Goal: Task Accomplishment & Management: Use online tool/utility

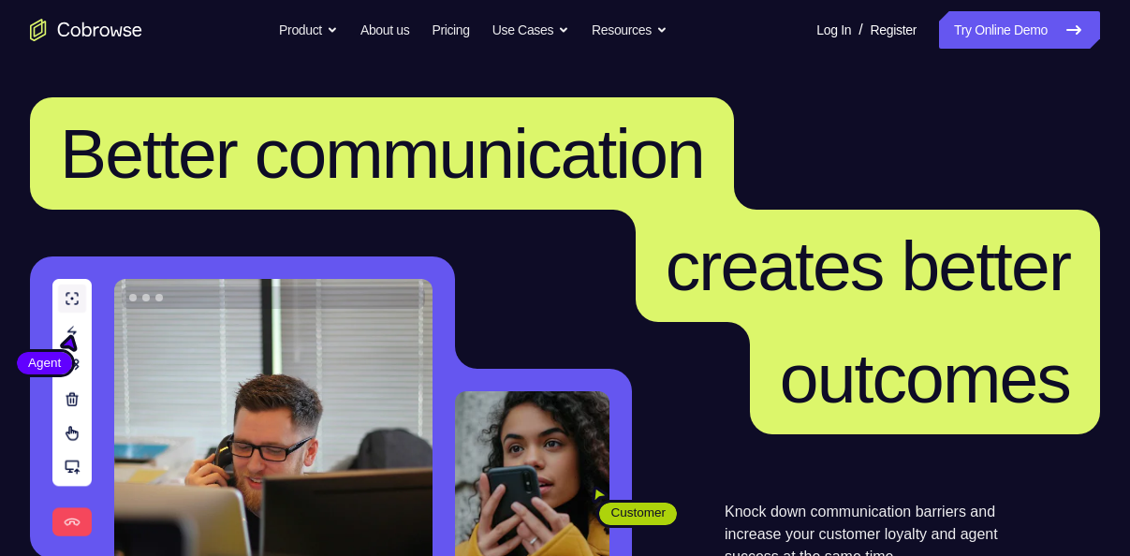
click at [974, 23] on link "Try Online Demo" at bounding box center [1019, 29] width 161 height 37
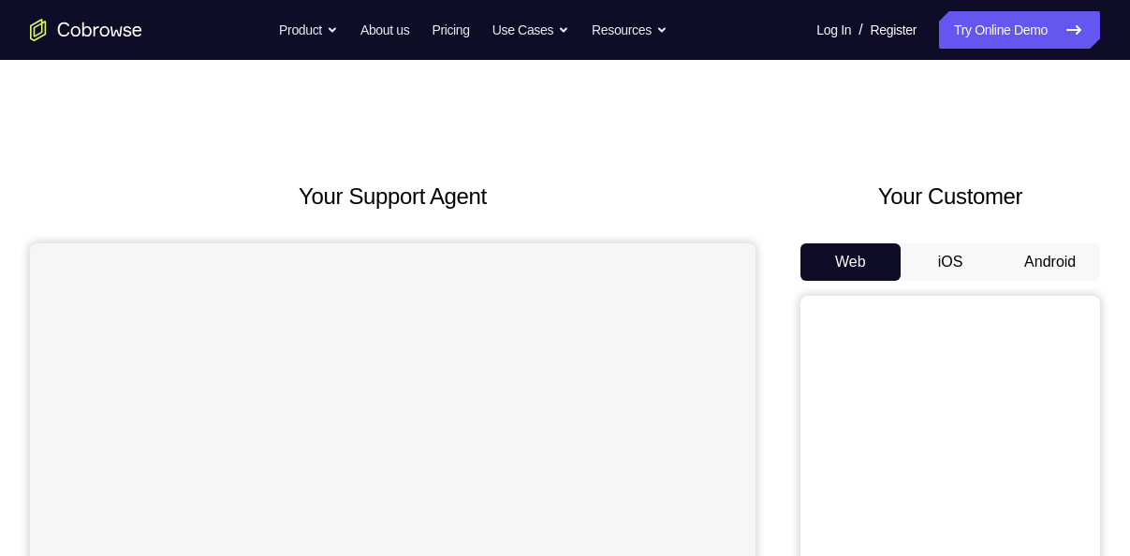
scroll to position [153, 0]
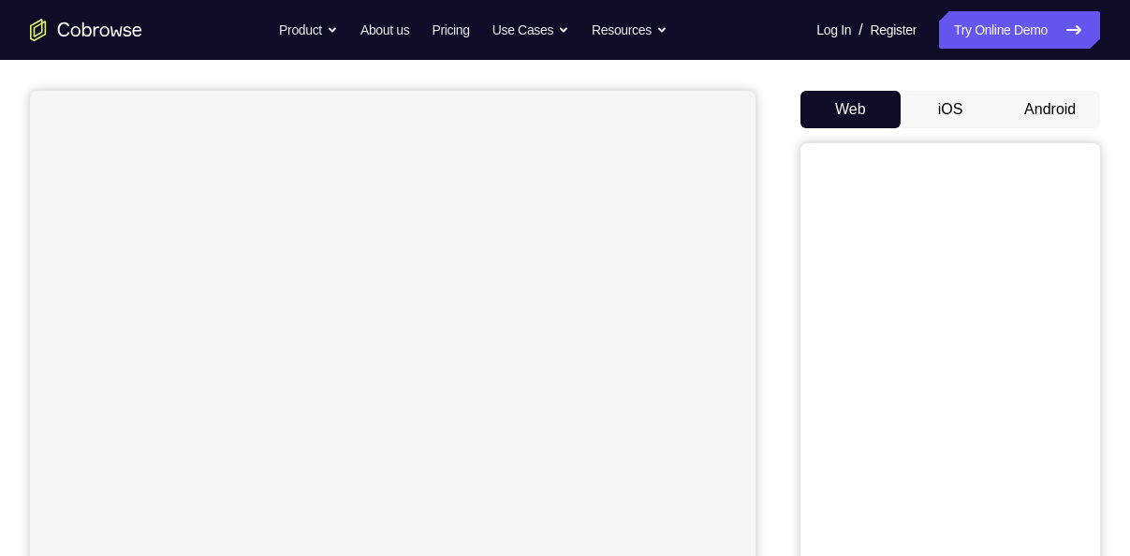
click at [1062, 114] on button "Android" at bounding box center [1050, 109] width 100 height 37
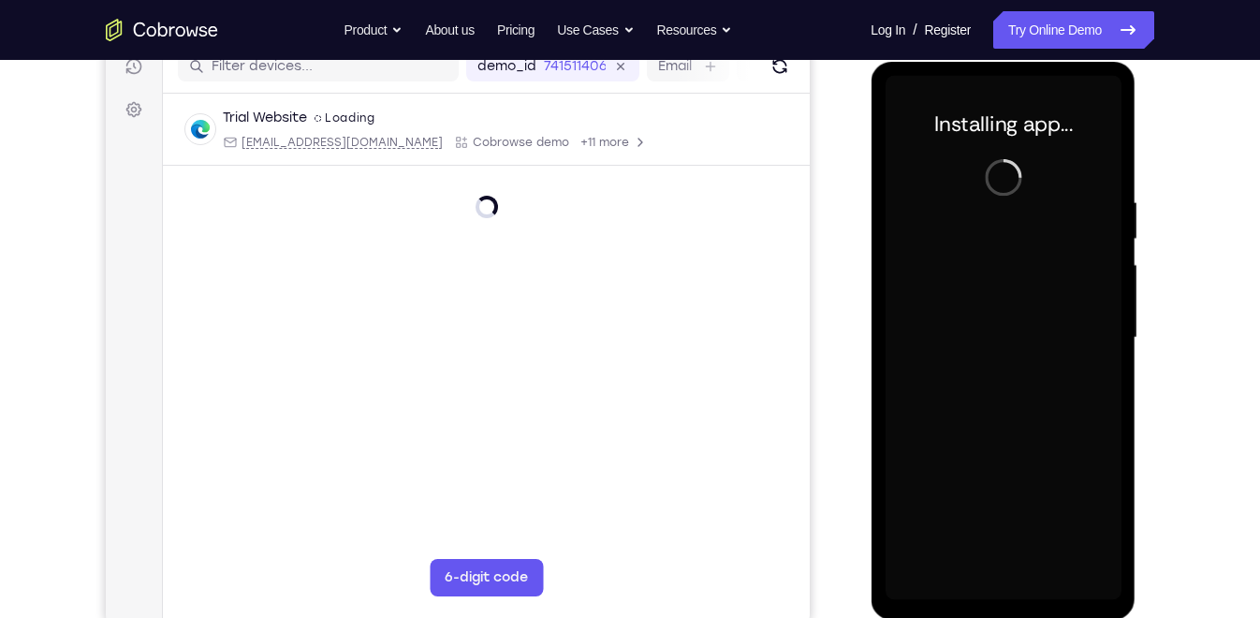
scroll to position [246, 0]
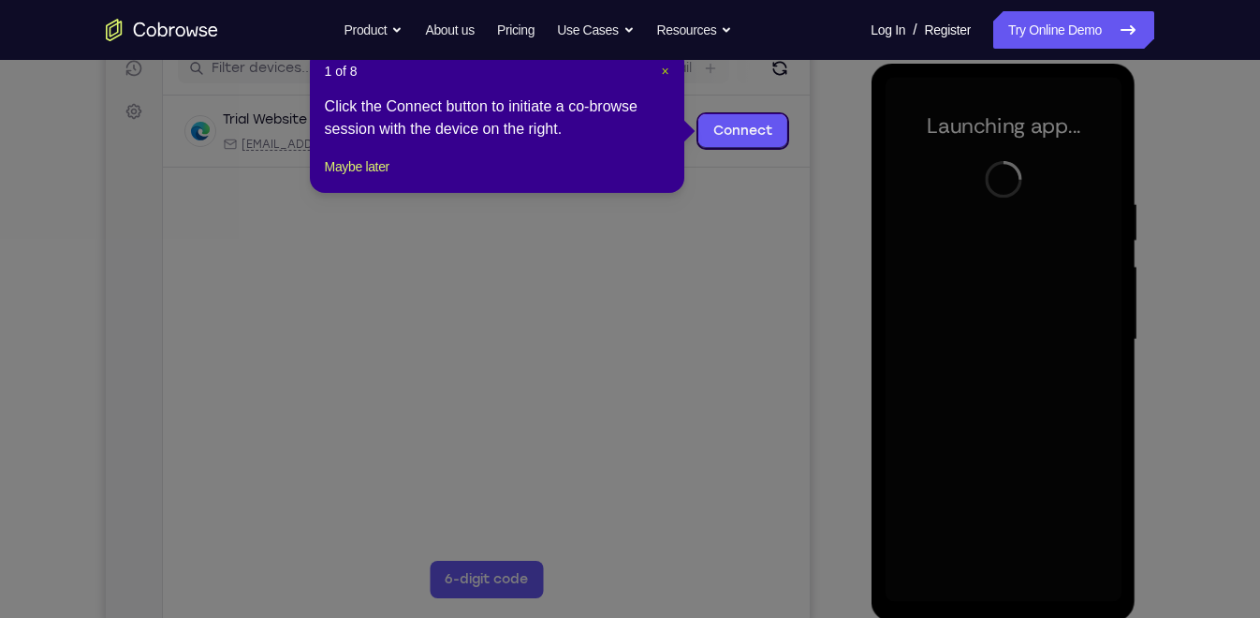
click at [664, 72] on span "×" at bounding box center [664, 71] width 7 height 15
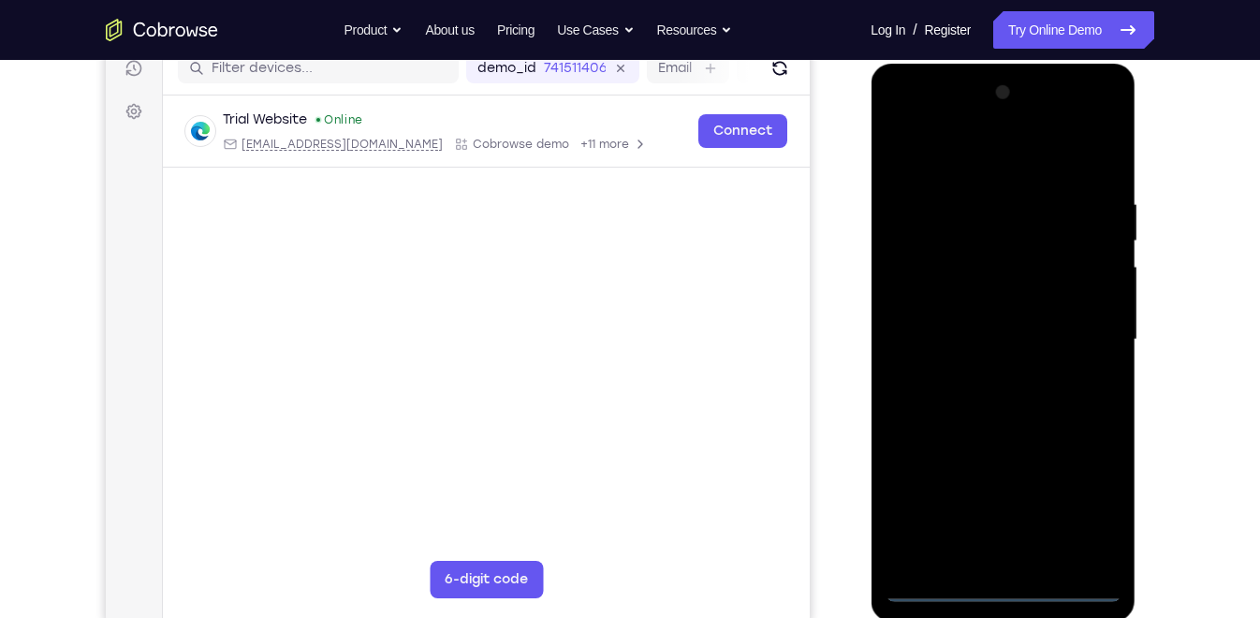
click at [1009, 555] on div at bounding box center [1003, 340] width 236 height 524
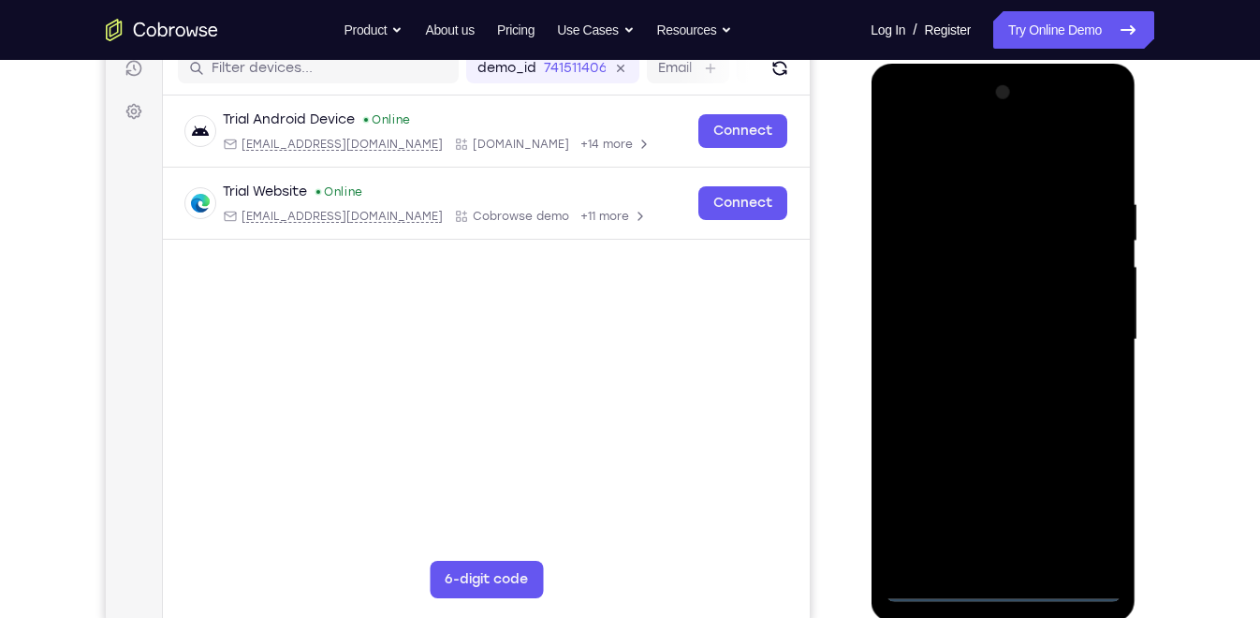
click at [1004, 555] on div at bounding box center [1003, 340] width 236 height 524
click at [1079, 497] on div at bounding box center [1003, 340] width 236 height 524
click at [951, 158] on div at bounding box center [1003, 340] width 236 height 524
click at [1079, 330] on div at bounding box center [1003, 340] width 236 height 524
click at [980, 372] on div at bounding box center [1003, 340] width 236 height 524
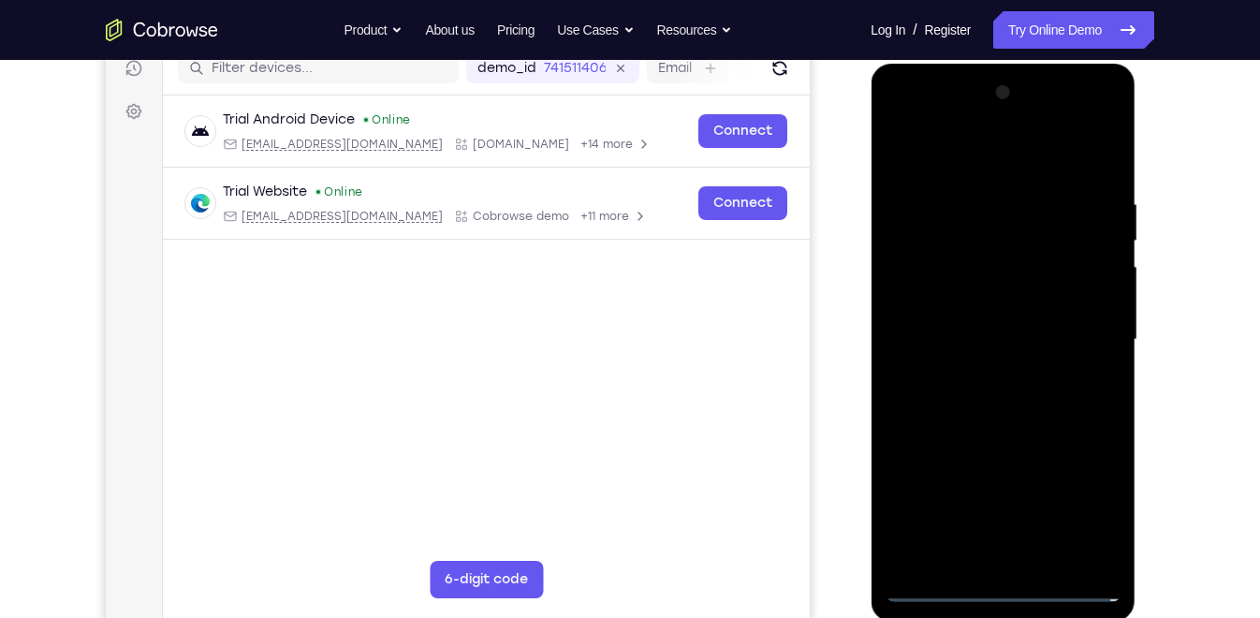
click at [990, 314] on div at bounding box center [1003, 340] width 236 height 524
click at [1003, 304] on div at bounding box center [1003, 340] width 236 height 524
click at [1000, 367] on div at bounding box center [1003, 340] width 236 height 524
click at [943, 244] on div at bounding box center [1003, 340] width 236 height 524
click at [967, 252] on div at bounding box center [1003, 340] width 236 height 524
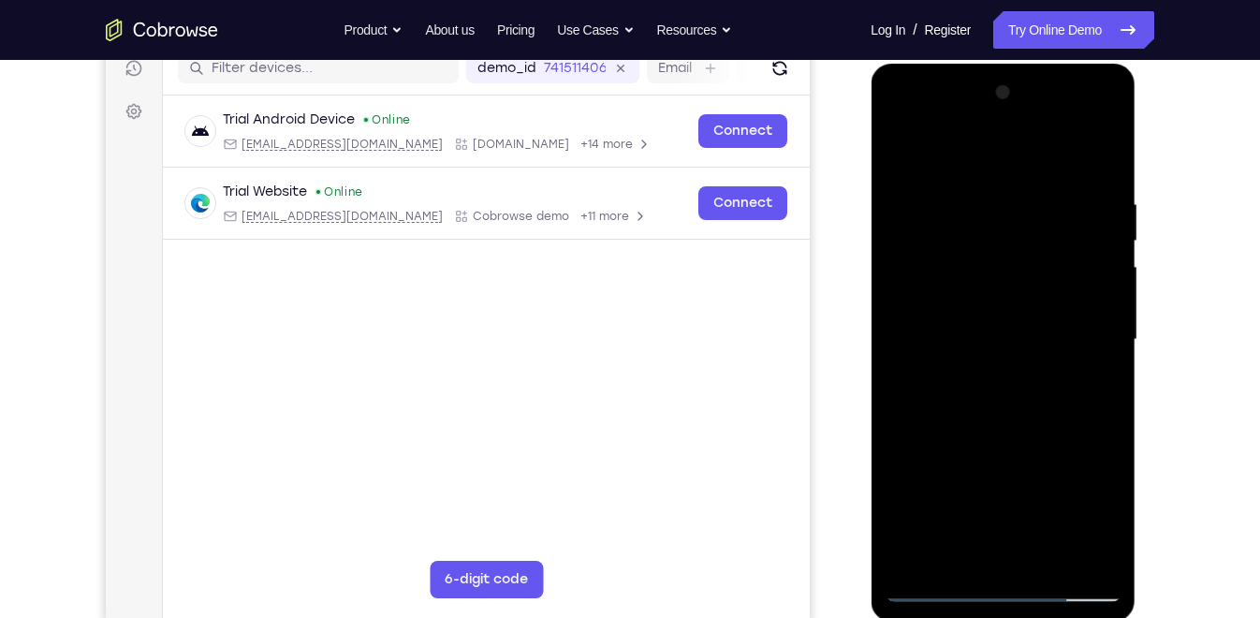
click at [1107, 173] on div at bounding box center [1003, 340] width 236 height 524
click at [979, 198] on div at bounding box center [1003, 340] width 236 height 524
click at [1101, 158] on div at bounding box center [1003, 340] width 236 height 524
drag, startPoint x: 1021, startPoint y: 381, endPoint x: 1034, endPoint y: 278, distance: 103.8
click at [1034, 278] on div at bounding box center [1003, 340] width 236 height 524
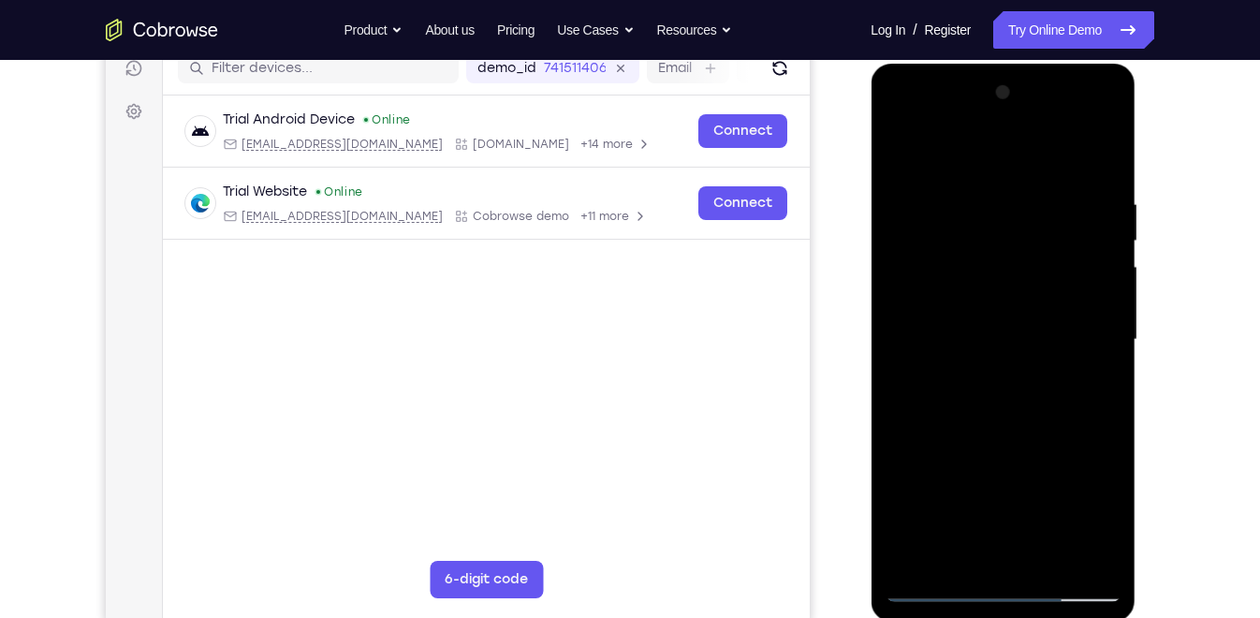
click at [1109, 324] on div at bounding box center [1003, 340] width 236 height 524
click at [1029, 325] on div at bounding box center [1003, 340] width 236 height 524
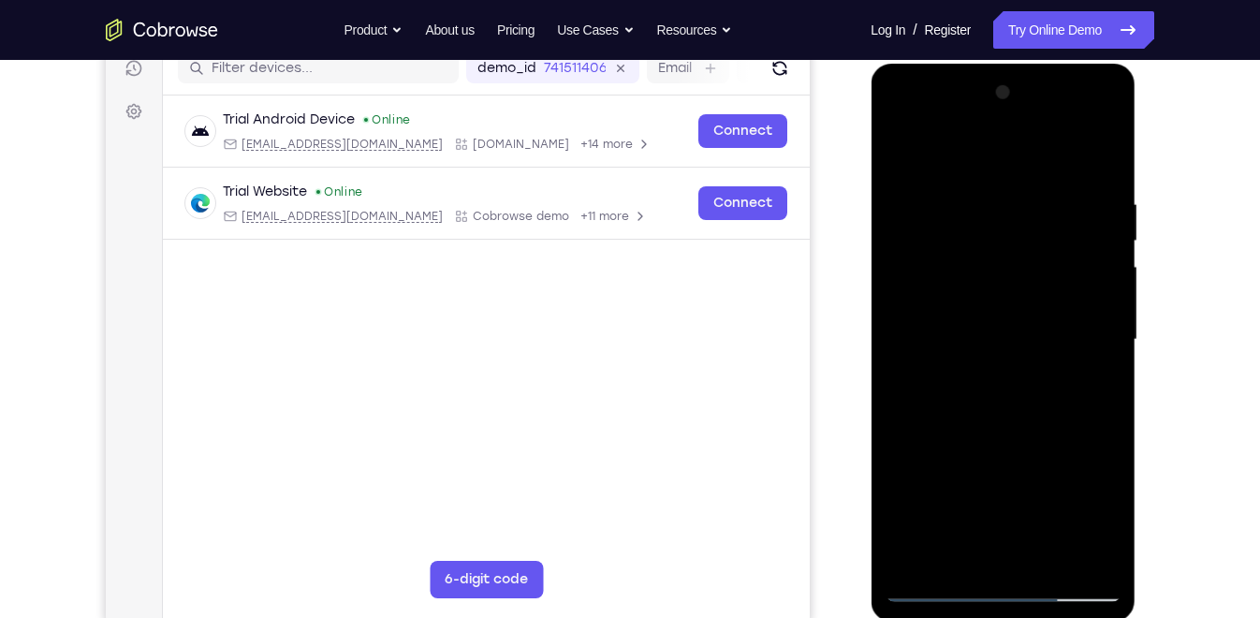
click at [1029, 325] on div at bounding box center [1003, 340] width 236 height 524
click at [1046, 555] on div at bounding box center [1003, 340] width 236 height 524
click at [991, 435] on div at bounding box center [1003, 340] width 236 height 524
click at [993, 330] on div at bounding box center [1003, 340] width 236 height 524
click at [900, 148] on div at bounding box center [1003, 340] width 236 height 524
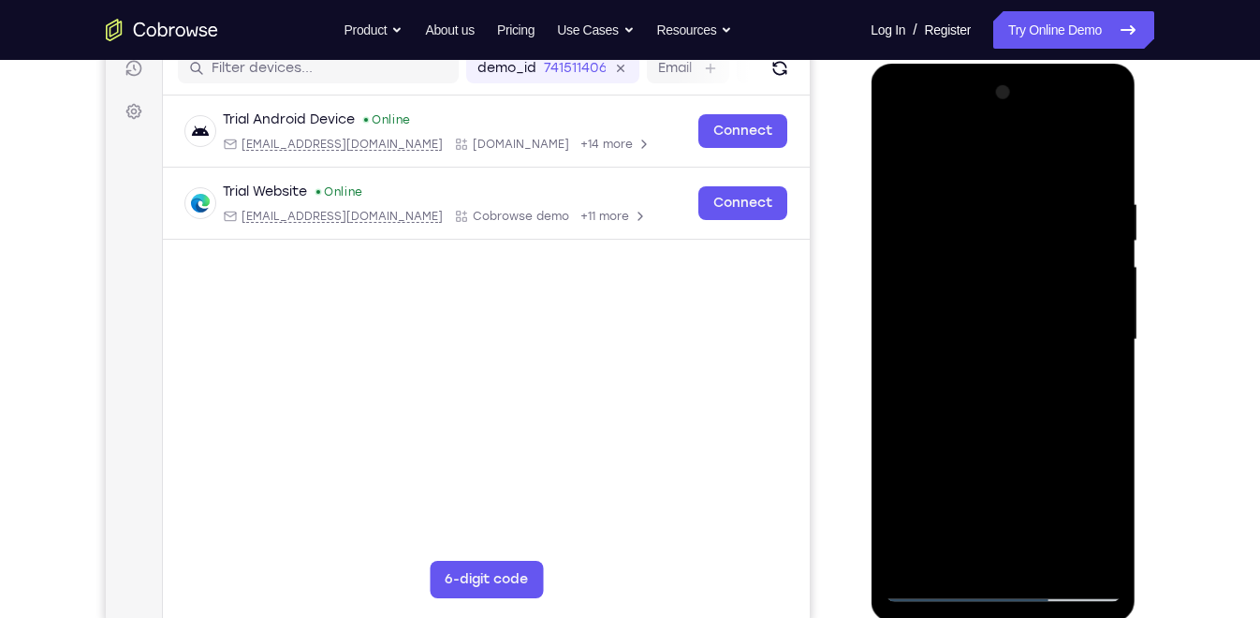
click at [992, 291] on div at bounding box center [1003, 340] width 236 height 524
click at [967, 544] on div at bounding box center [1003, 340] width 236 height 524
click at [952, 555] on div at bounding box center [1003, 340] width 236 height 524
click at [1063, 441] on div at bounding box center [1003, 340] width 236 height 524
click at [904, 150] on div at bounding box center [1003, 340] width 236 height 524
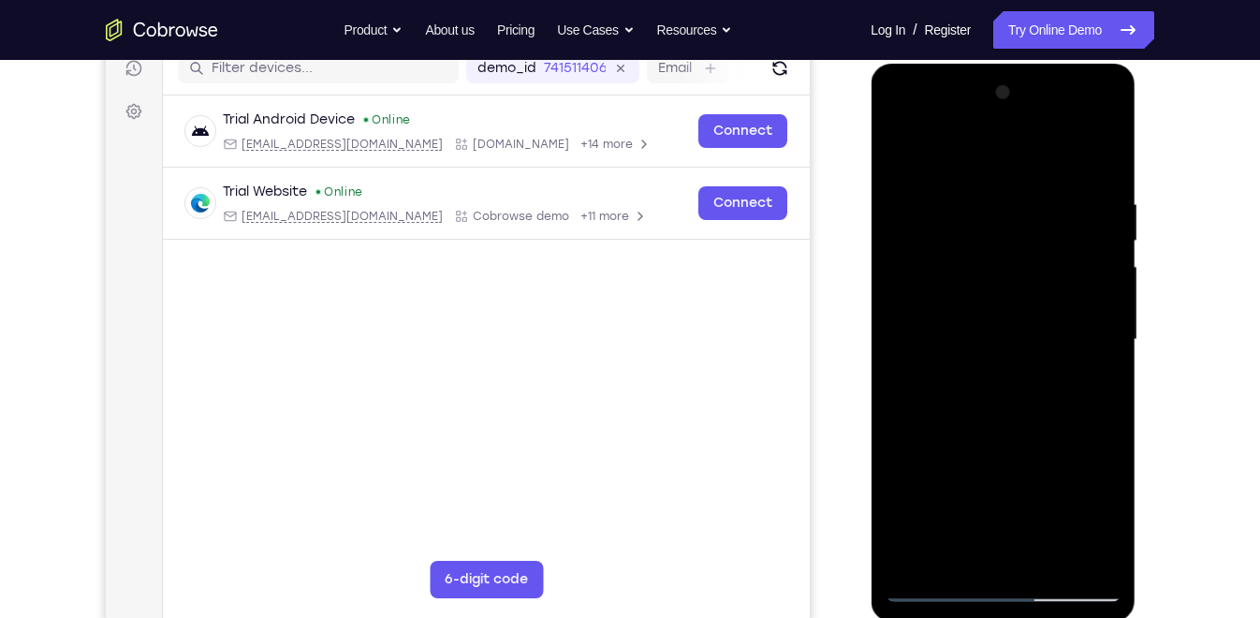
click at [989, 355] on div at bounding box center [1003, 340] width 236 height 524
click at [981, 288] on div at bounding box center [1003, 340] width 236 height 524
click at [1018, 288] on div at bounding box center [1003, 340] width 236 height 524
click at [957, 268] on div at bounding box center [1003, 340] width 236 height 524
click at [1029, 372] on div at bounding box center [1003, 340] width 236 height 524
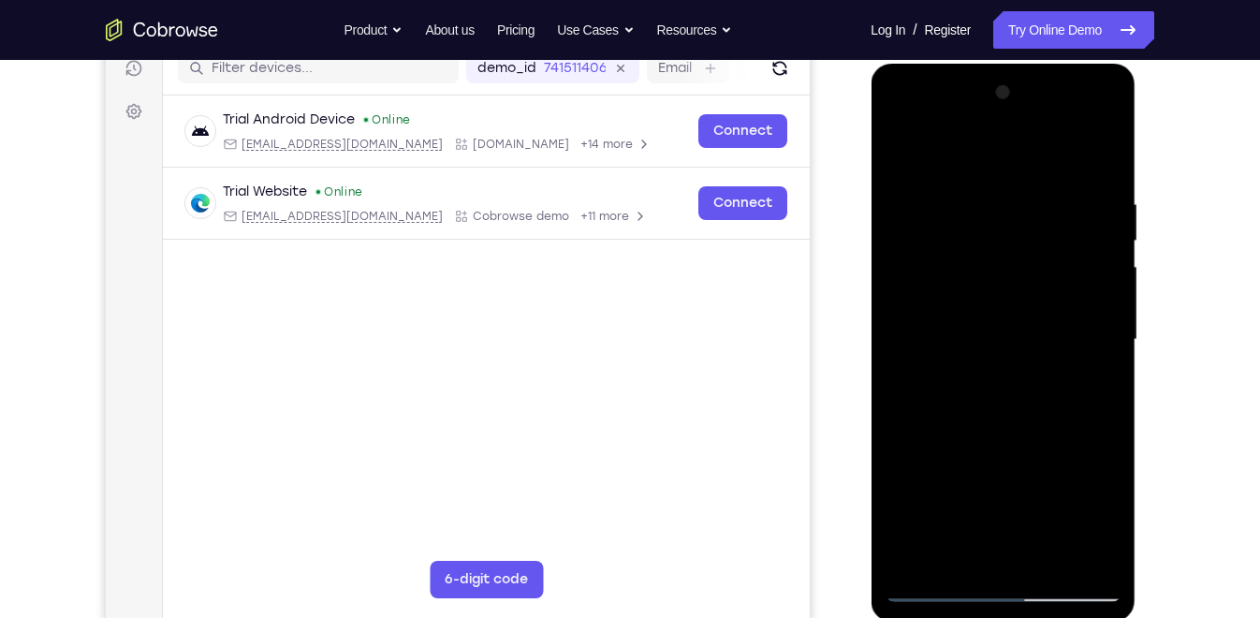
click at [1088, 369] on div at bounding box center [1003, 340] width 236 height 524
click at [1100, 517] on div at bounding box center [1003, 340] width 236 height 524
click at [950, 550] on div at bounding box center [1003, 340] width 236 height 524
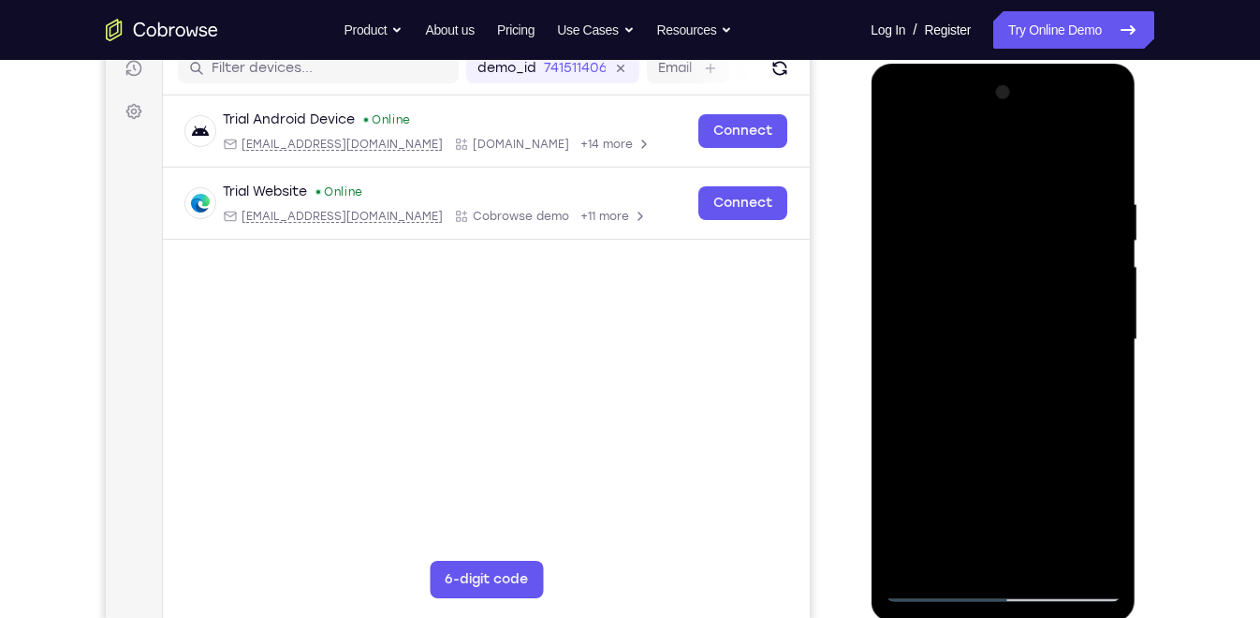
click at [900, 449] on div at bounding box center [1003, 340] width 236 height 524
click at [1064, 251] on div at bounding box center [1003, 340] width 236 height 524
click at [1018, 341] on div at bounding box center [1003, 340] width 236 height 524
click at [1088, 344] on div at bounding box center [1003, 340] width 236 height 524
click at [1100, 521] on div at bounding box center [1003, 340] width 236 height 524
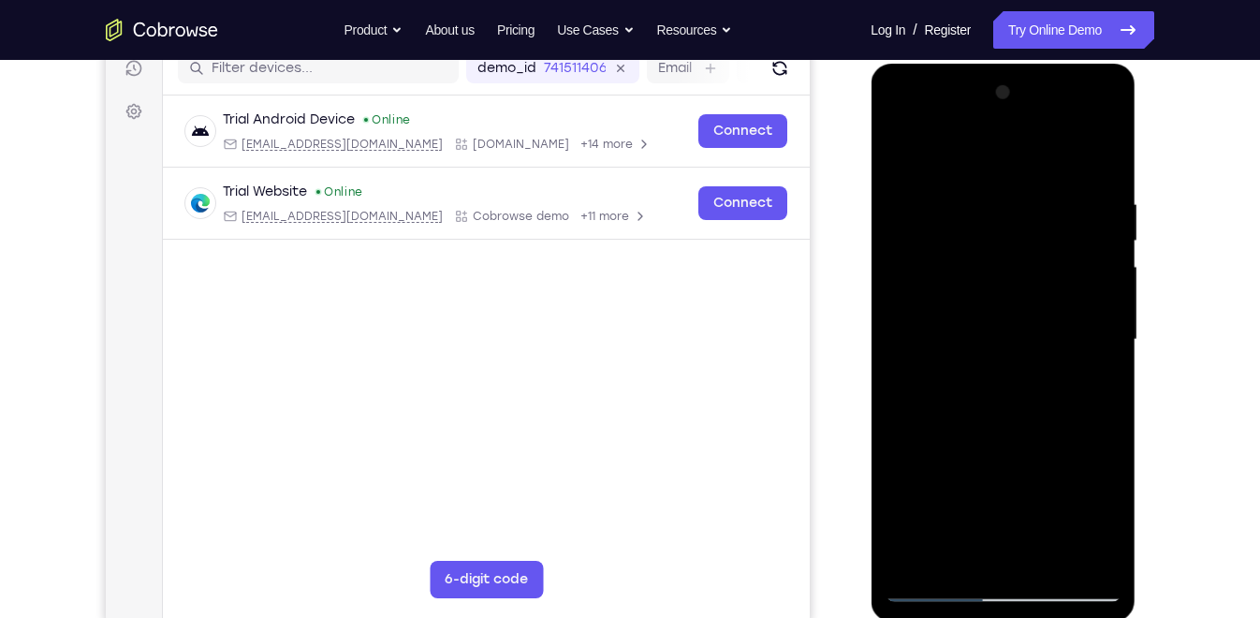
click at [962, 555] on div at bounding box center [1003, 340] width 236 height 524
click at [901, 439] on div at bounding box center [1003, 340] width 236 height 524
click at [960, 197] on div at bounding box center [1003, 340] width 236 height 524
click at [991, 339] on div at bounding box center [1003, 340] width 236 height 524
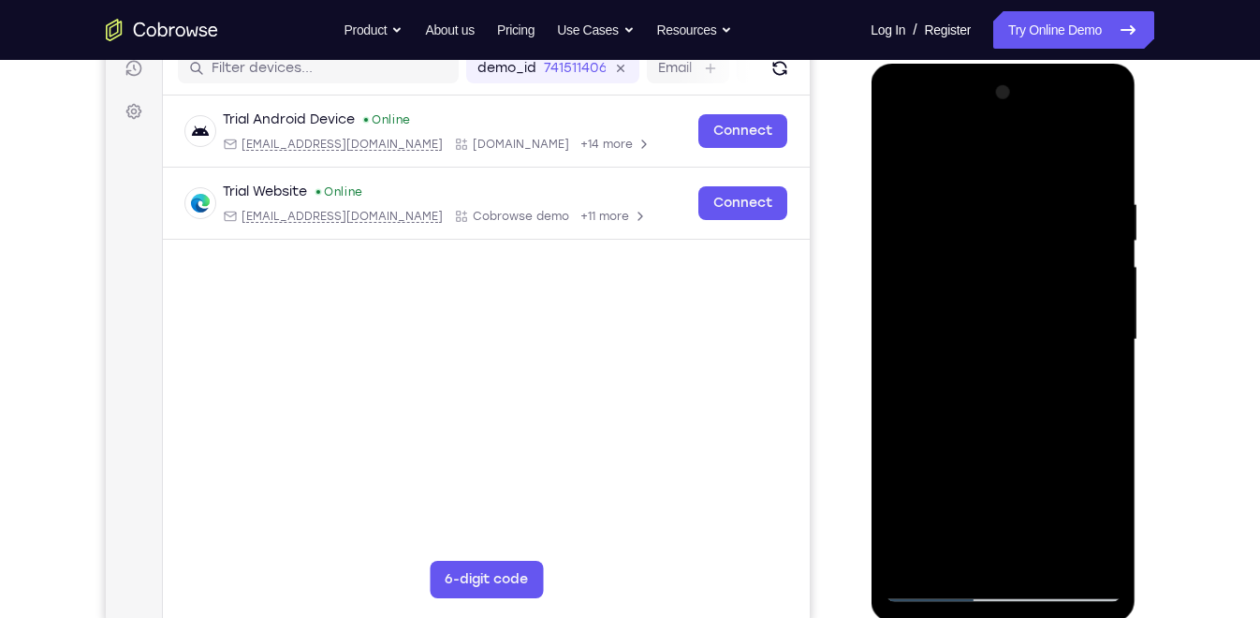
click at [1039, 339] on div at bounding box center [1003, 340] width 236 height 524
click at [955, 550] on div at bounding box center [1003, 340] width 236 height 524
click at [897, 449] on div at bounding box center [1003, 340] width 236 height 524
click at [901, 154] on div at bounding box center [1003, 340] width 236 height 524
click at [963, 322] on div at bounding box center [1003, 340] width 236 height 524
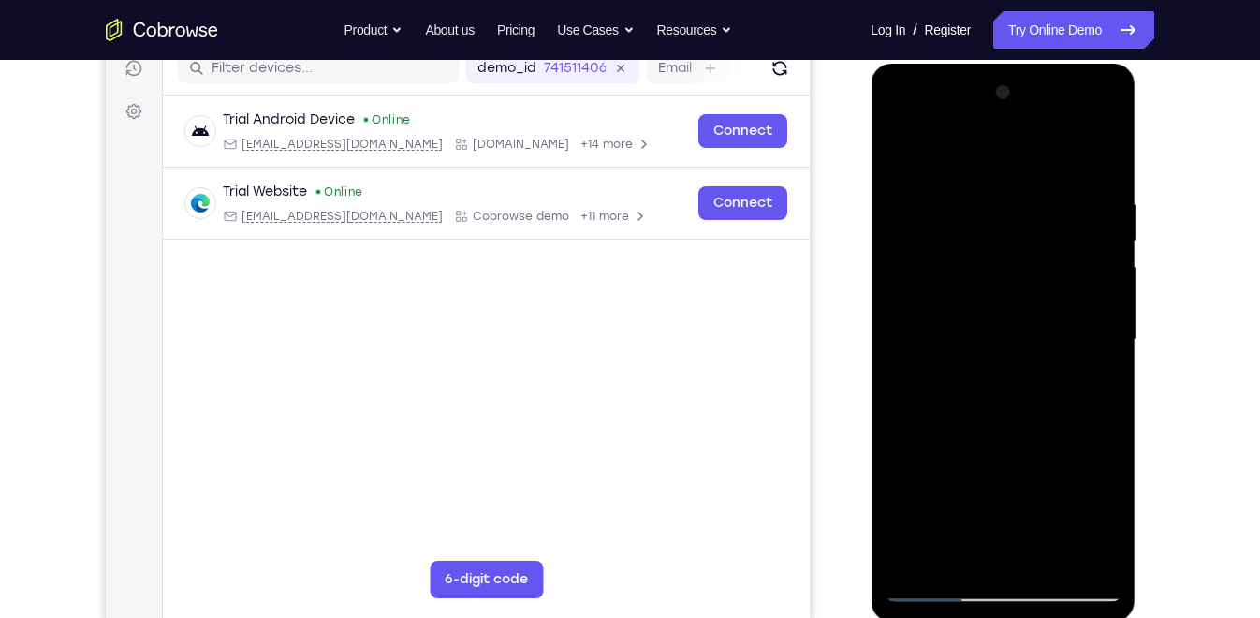
click at [970, 541] on div at bounding box center [1003, 340] width 236 height 524
click at [906, 151] on div at bounding box center [1003, 340] width 236 height 524
click at [941, 555] on div at bounding box center [1003, 340] width 236 height 524
click at [899, 152] on div at bounding box center [1003, 340] width 236 height 524
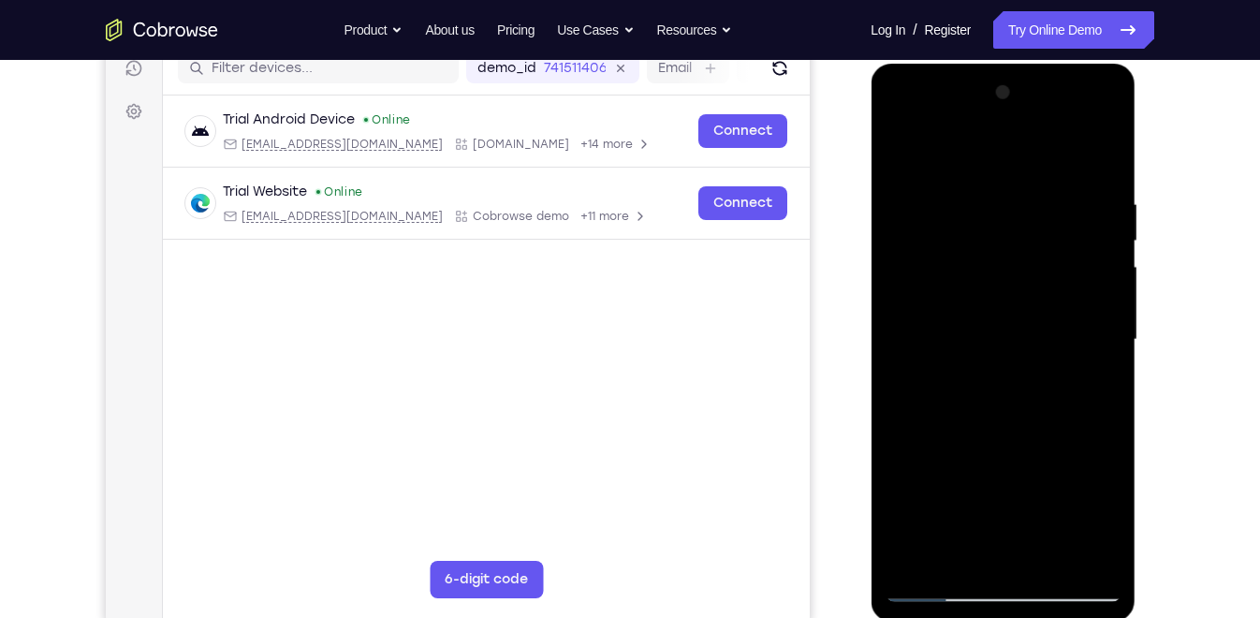
drag, startPoint x: 1002, startPoint y: 413, endPoint x: 1012, endPoint y: 314, distance: 99.8
click at [1012, 314] on div at bounding box center [1003, 340] width 236 height 524
click at [1107, 146] on div at bounding box center [1003, 340] width 236 height 524
drag, startPoint x: 1040, startPoint y: 246, endPoint x: 1041, endPoint y: 331, distance: 85.2
click at [1041, 331] on div at bounding box center [1003, 340] width 236 height 524
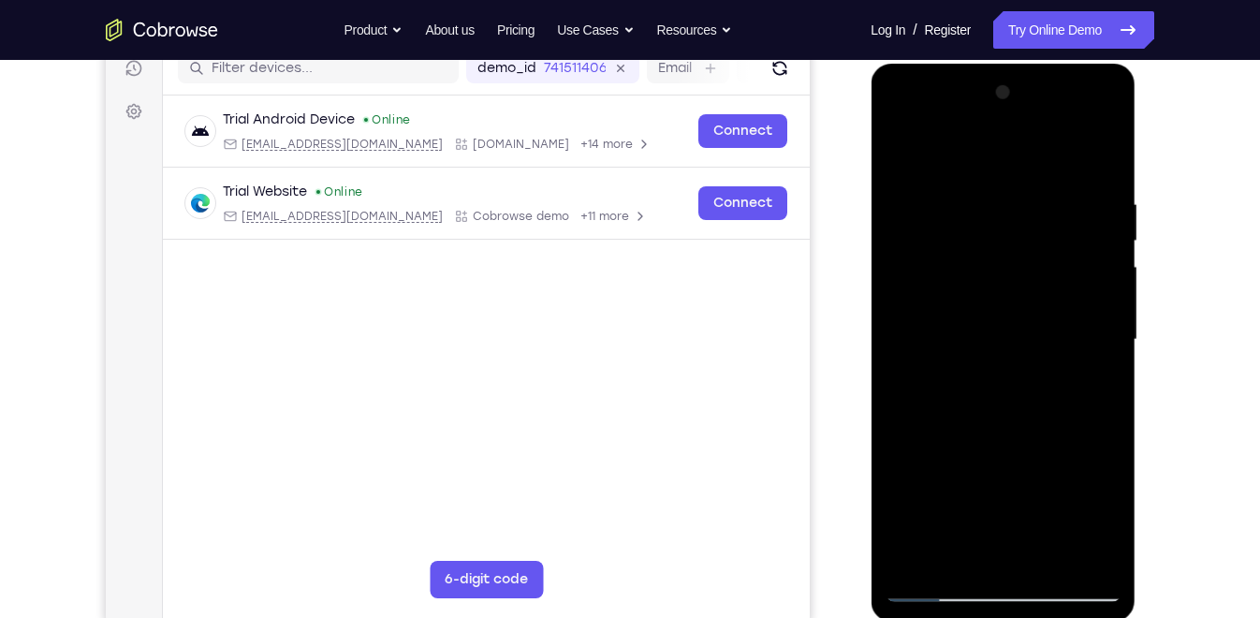
click at [962, 206] on div at bounding box center [1003, 340] width 236 height 524
click at [906, 153] on div at bounding box center [1003, 340] width 236 height 524
click at [948, 204] on div at bounding box center [1003, 340] width 236 height 524
click at [901, 144] on div at bounding box center [1003, 340] width 236 height 524
click at [1066, 232] on div at bounding box center [1003, 340] width 236 height 524
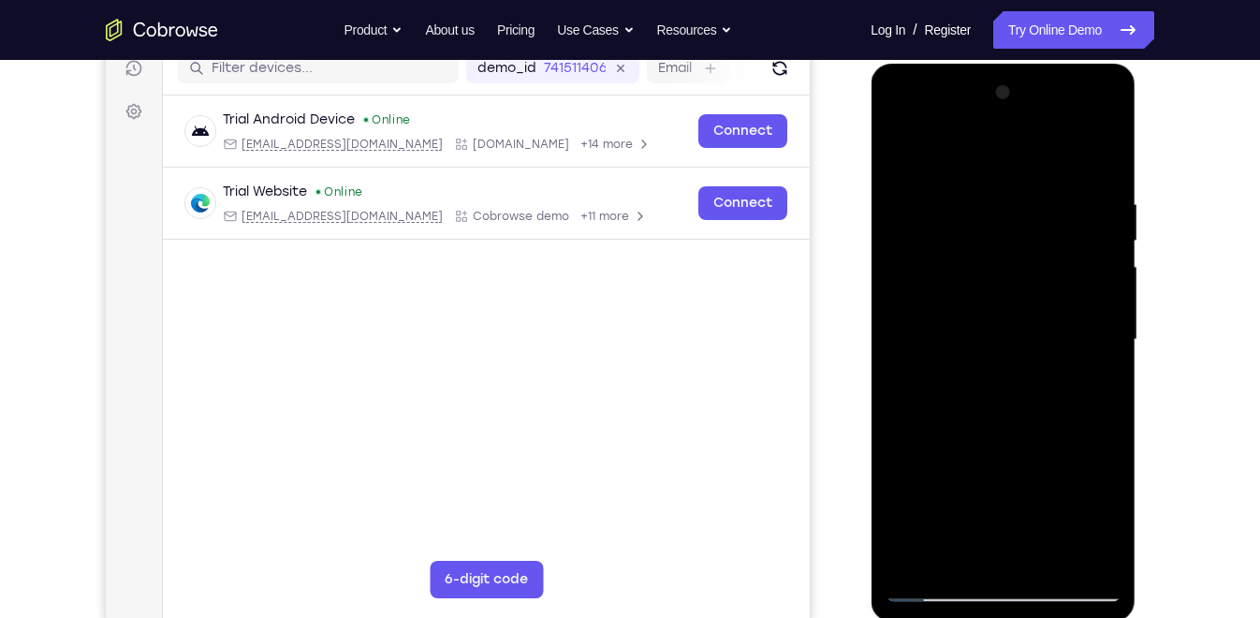
click at [1066, 240] on div at bounding box center [1003, 340] width 236 height 524
click at [899, 143] on div at bounding box center [1003, 340] width 236 height 524
click at [1028, 192] on div at bounding box center [1003, 340] width 236 height 524
click at [1100, 241] on div at bounding box center [1003, 340] width 236 height 524
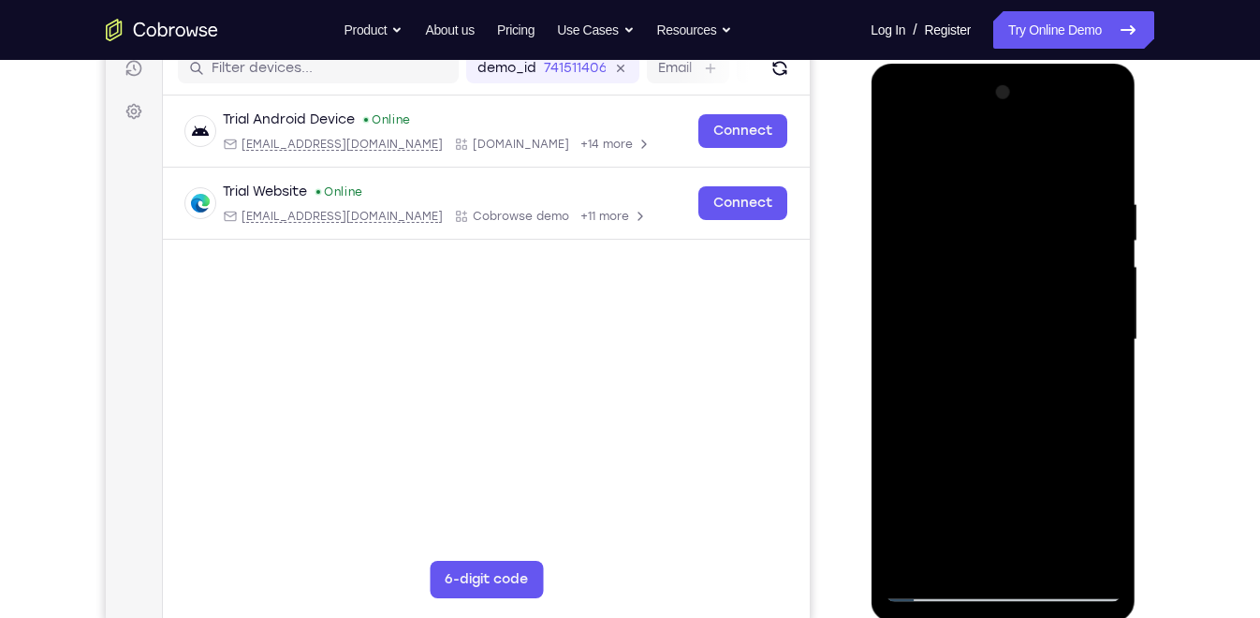
click at [1100, 241] on div at bounding box center [1003, 340] width 236 height 524
click at [908, 241] on div at bounding box center [1003, 340] width 236 height 524
click at [1095, 291] on div at bounding box center [1003, 340] width 236 height 524
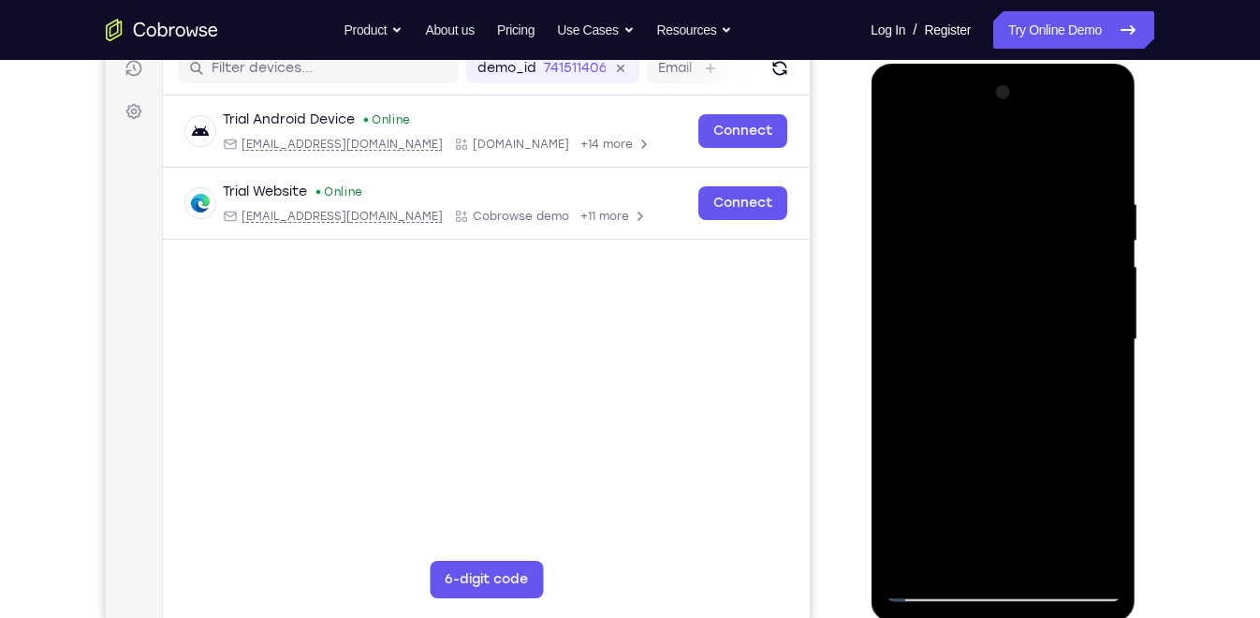
click at [1095, 291] on div at bounding box center [1003, 340] width 236 height 524
click at [1099, 160] on div at bounding box center [1003, 340] width 236 height 524
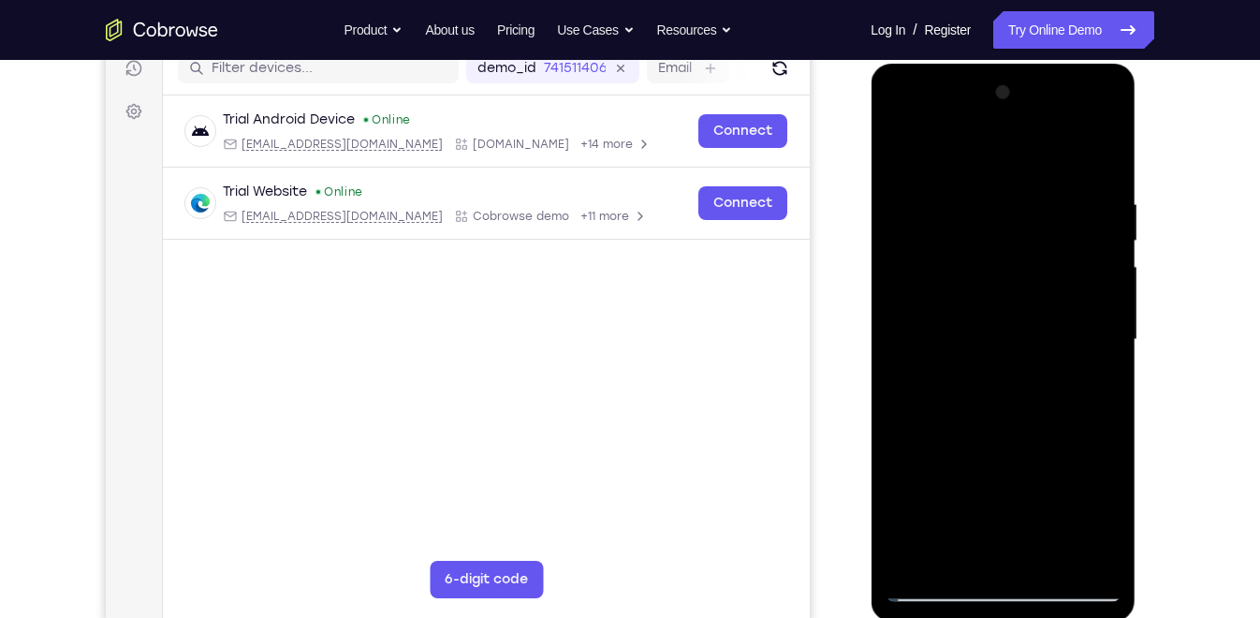
drag, startPoint x: 1031, startPoint y: 435, endPoint x: 1035, endPoint y: 163, distance: 272.5
click at [1035, 163] on div at bounding box center [1003, 340] width 236 height 524
drag, startPoint x: 1015, startPoint y: 428, endPoint x: 1027, endPoint y: 151, distance: 277.4
click at [1027, 151] on div at bounding box center [1003, 340] width 236 height 524
drag, startPoint x: 1022, startPoint y: 463, endPoint x: 1023, endPoint y: 117, distance: 346.4
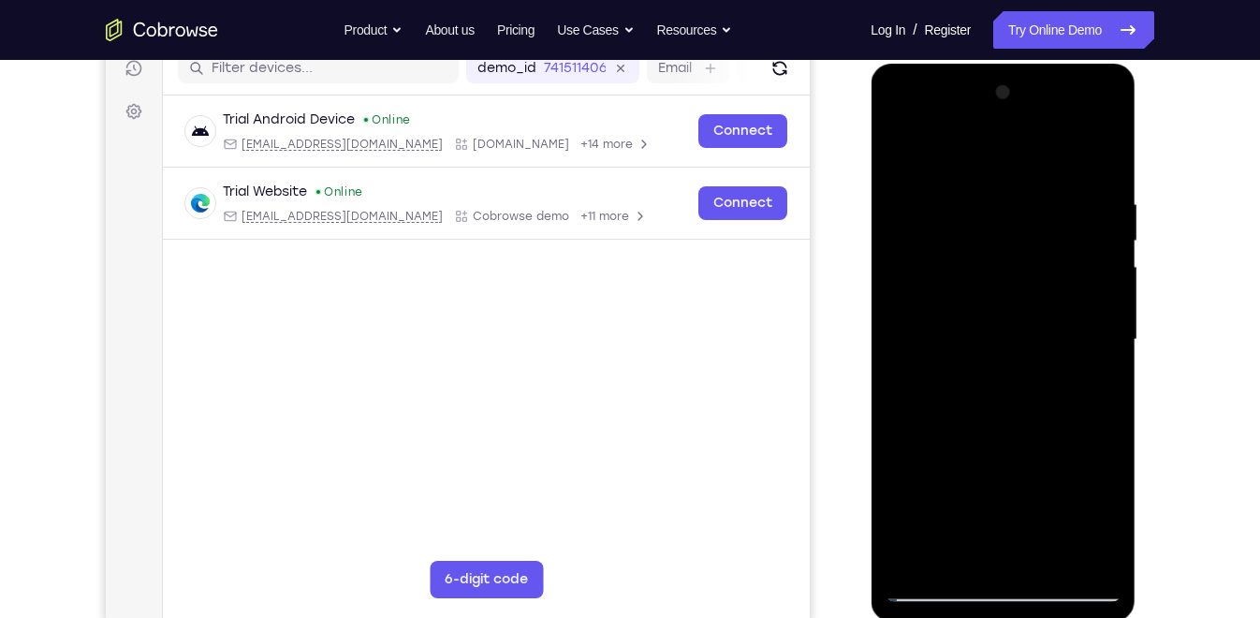
click at [1023, 117] on div at bounding box center [1003, 340] width 236 height 524
drag, startPoint x: 1007, startPoint y: 441, endPoint x: 1019, endPoint y: 195, distance: 246.5
click at [1019, 195] on div at bounding box center [1003, 340] width 236 height 524
click at [1108, 345] on div at bounding box center [1003, 340] width 236 height 524
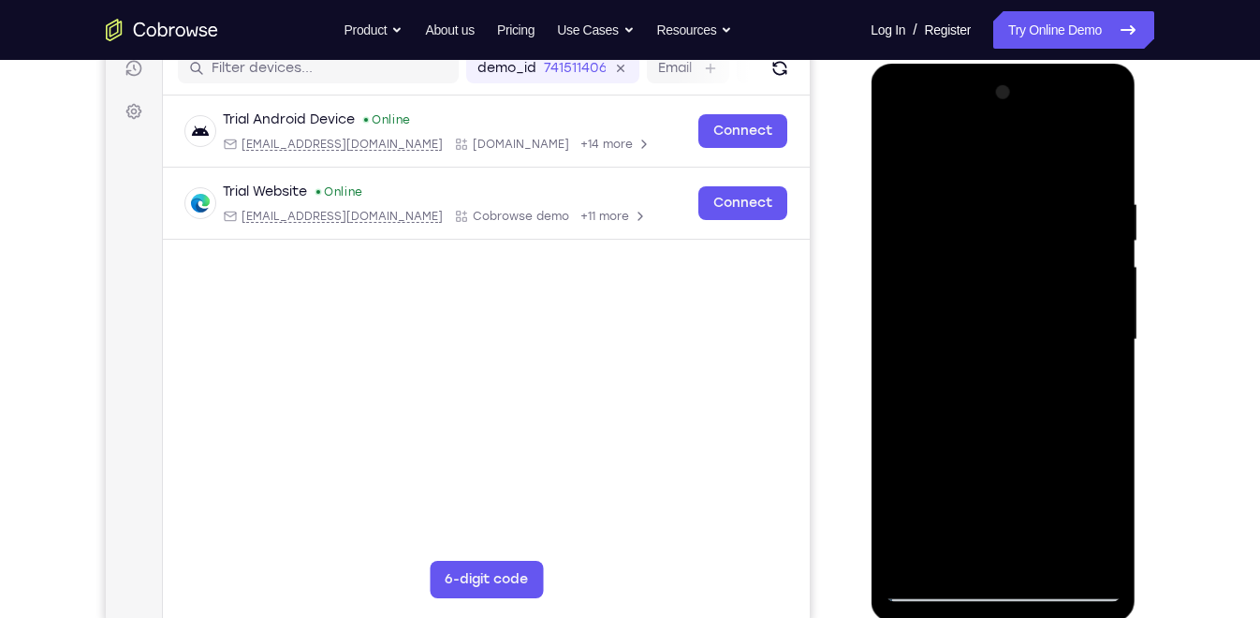
click at [1108, 345] on div at bounding box center [1003, 340] width 236 height 524
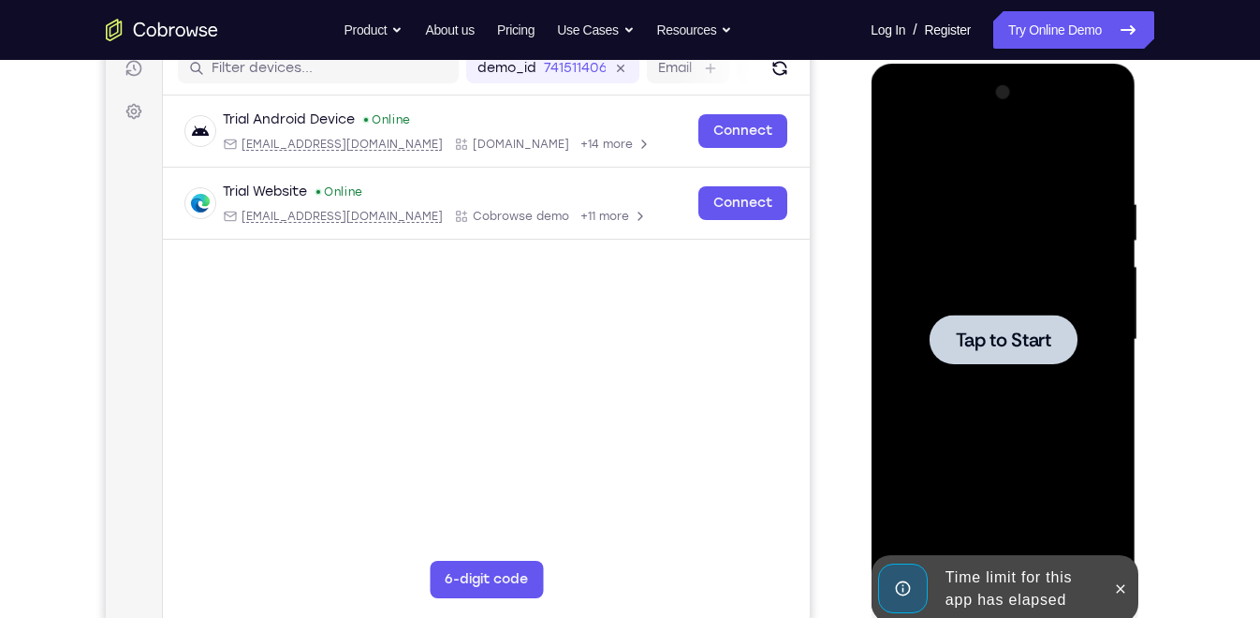
click at [1108, 345] on div at bounding box center [1003, 340] width 236 height 524
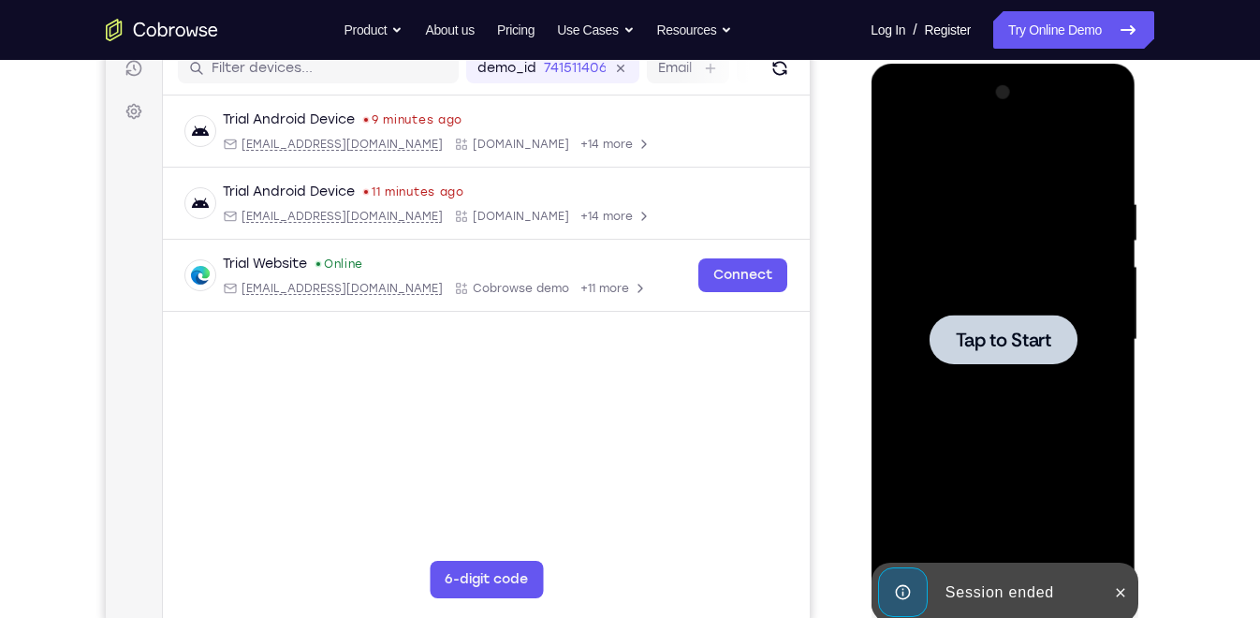
click at [1076, 366] on div at bounding box center [1003, 340] width 236 height 524
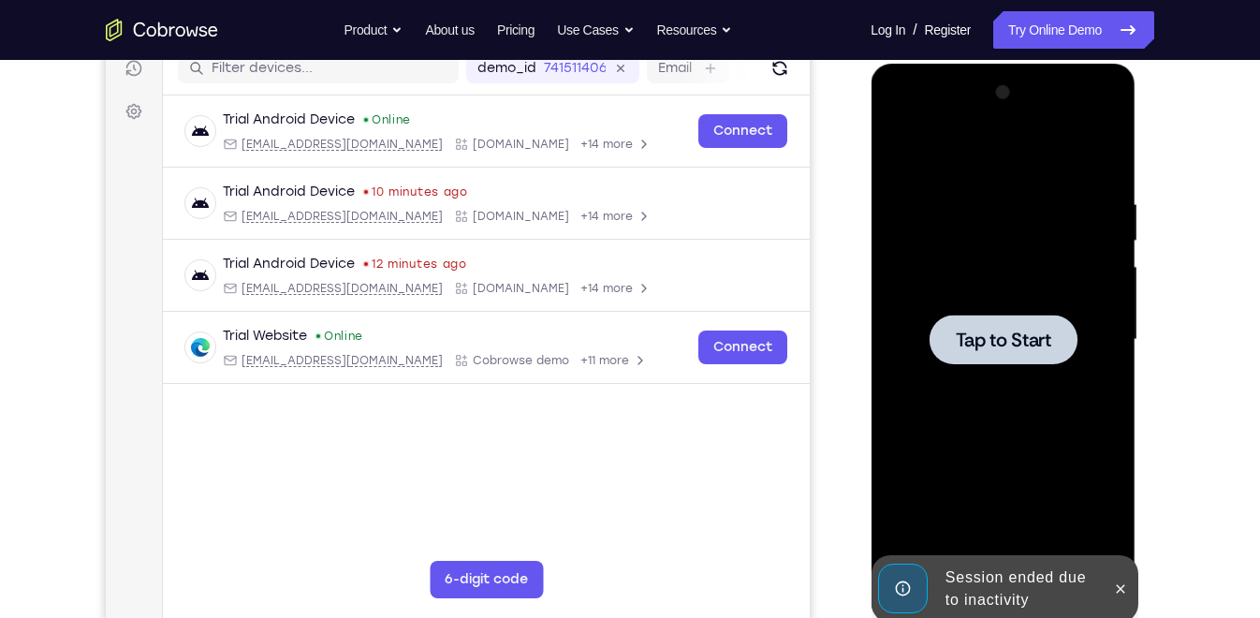
click at [1020, 360] on div at bounding box center [1003, 340] width 148 height 50
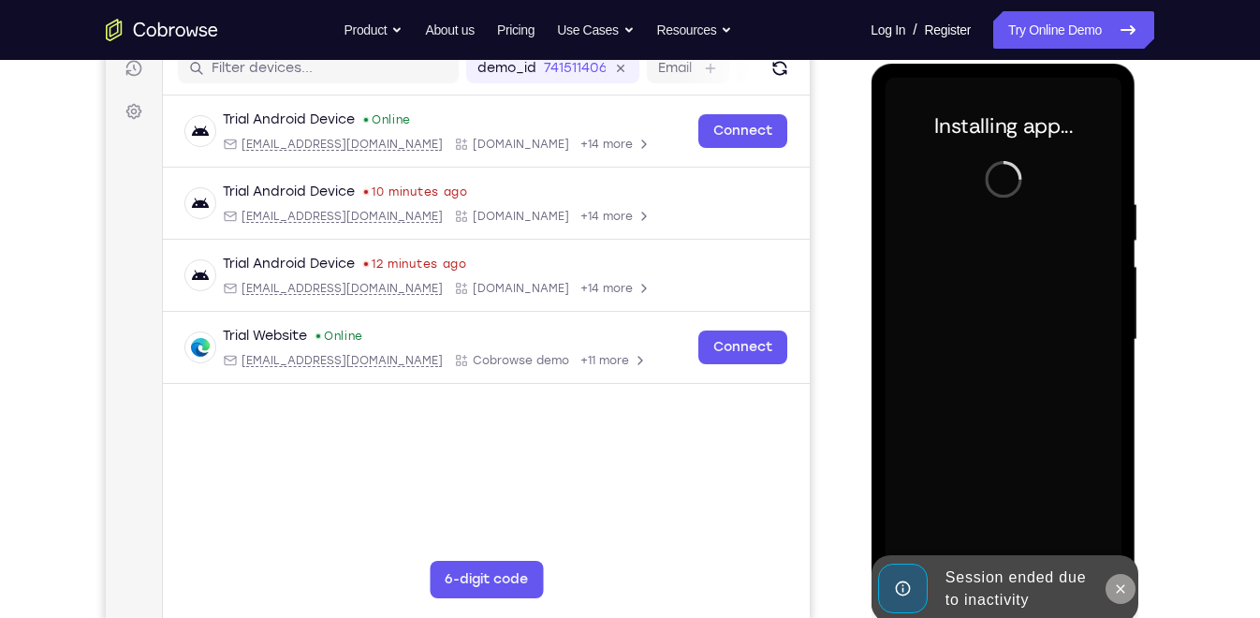
click at [1115, 555] on icon at bounding box center [1119, 588] width 15 height 15
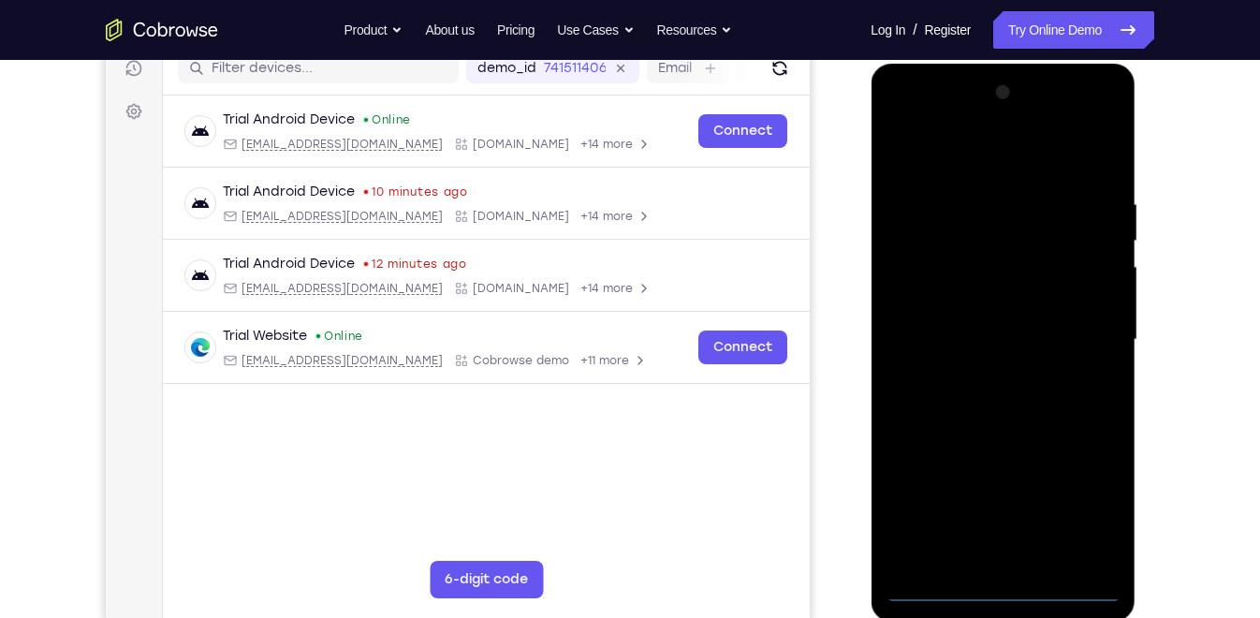
click at [1009, 555] on div at bounding box center [1003, 340] width 236 height 524
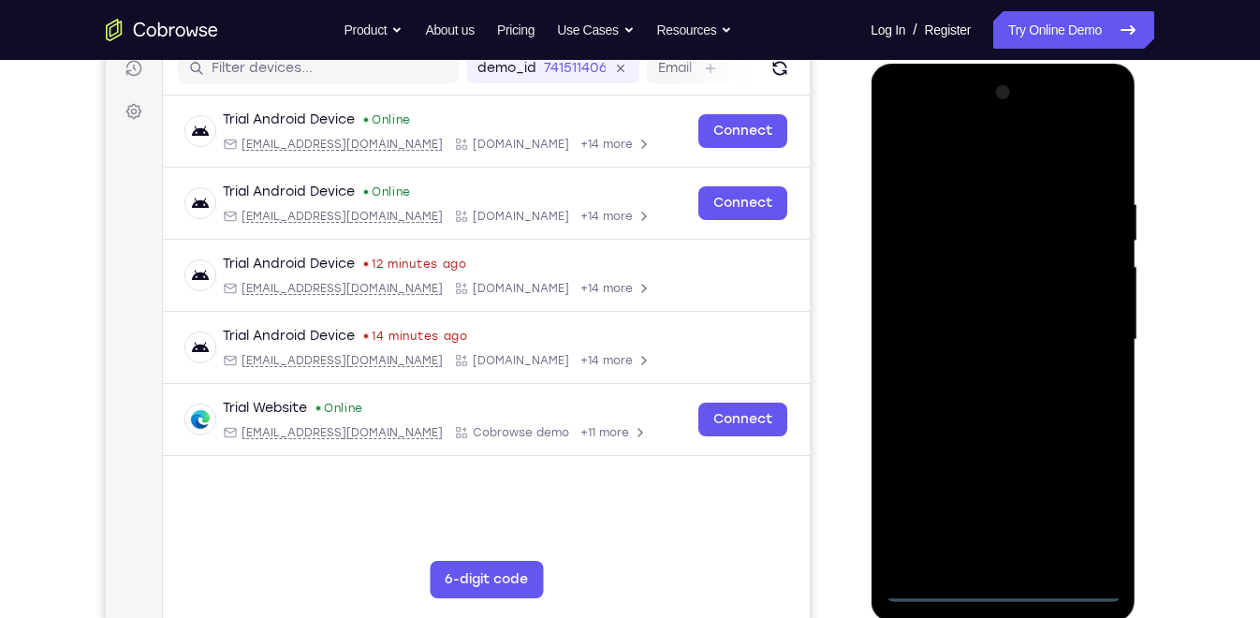
click at [1070, 506] on div at bounding box center [1003, 340] width 236 height 524
click at [983, 141] on div at bounding box center [1003, 340] width 236 height 524
click at [1078, 321] on div at bounding box center [1003, 340] width 236 height 524
click at [980, 370] on div at bounding box center [1003, 340] width 236 height 524
click at [1030, 320] on div at bounding box center [1003, 340] width 236 height 524
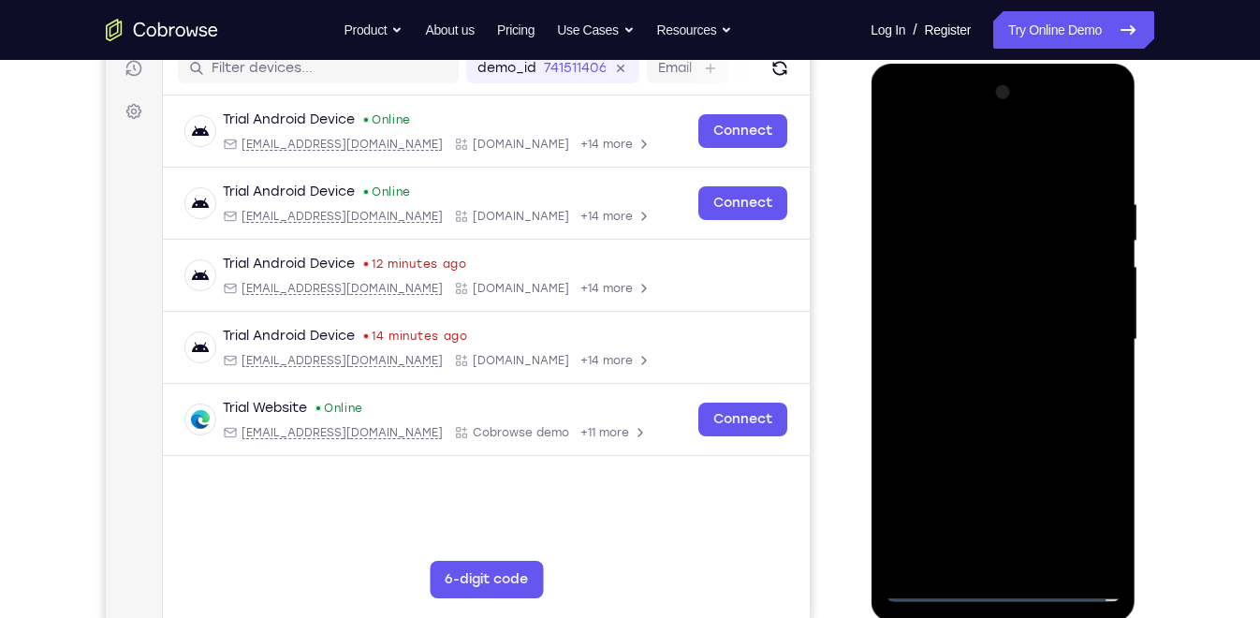
click at [966, 265] on div at bounding box center [1003, 340] width 236 height 524
click at [1009, 360] on div at bounding box center [1003, 340] width 236 height 524
click at [1028, 248] on div at bounding box center [1003, 340] width 236 height 524
click at [993, 262] on div at bounding box center [1003, 340] width 236 height 524
click at [1101, 171] on div at bounding box center [1003, 340] width 236 height 524
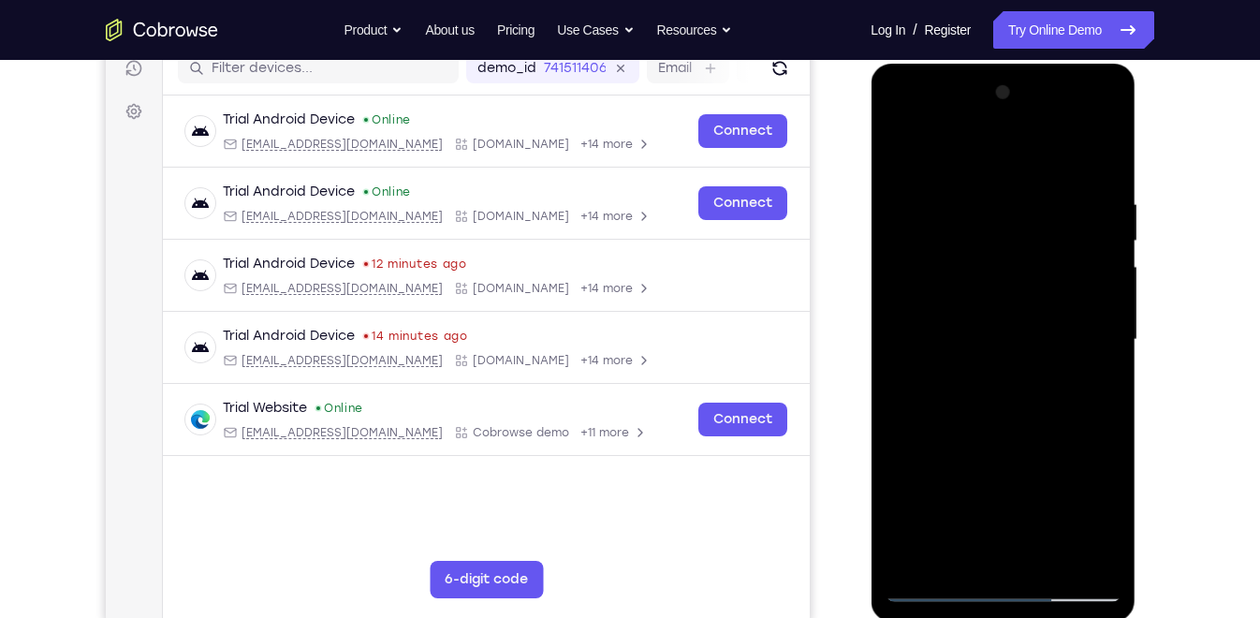
click at [1050, 555] on div at bounding box center [1003, 340] width 236 height 524
click at [1001, 435] on div at bounding box center [1003, 340] width 236 height 524
click at [994, 287] on div at bounding box center [1003, 340] width 236 height 524
click at [994, 372] on div at bounding box center [1003, 340] width 236 height 524
click at [1049, 375] on div at bounding box center [1003, 340] width 236 height 524
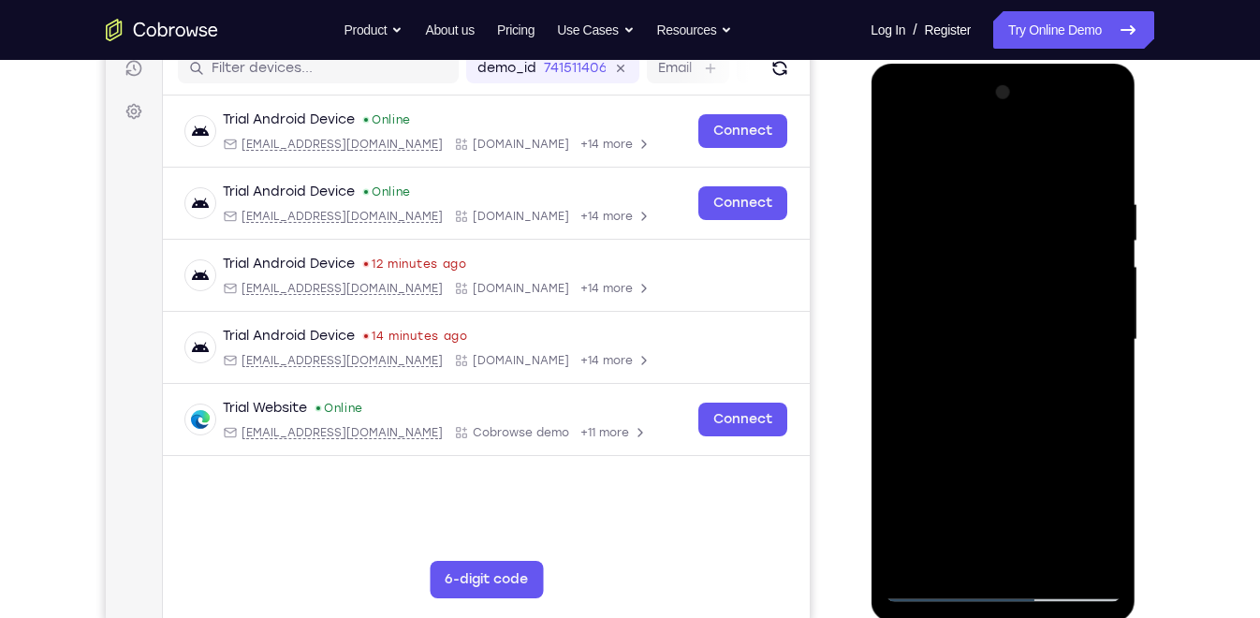
click at [960, 546] on div at bounding box center [1003, 340] width 236 height 524
click at [1052, 444] on div at bounding box center [1003, 340] width 236 height 524
click at [1081, 219] on div at bounding box center [1003, 340] width 236 height 524
click at [952, 374] on div at bounding box center [1003, 340] width 236 height 524
click at [1073, 374] on div at bounding box center [1003, 340] width 236 height 524
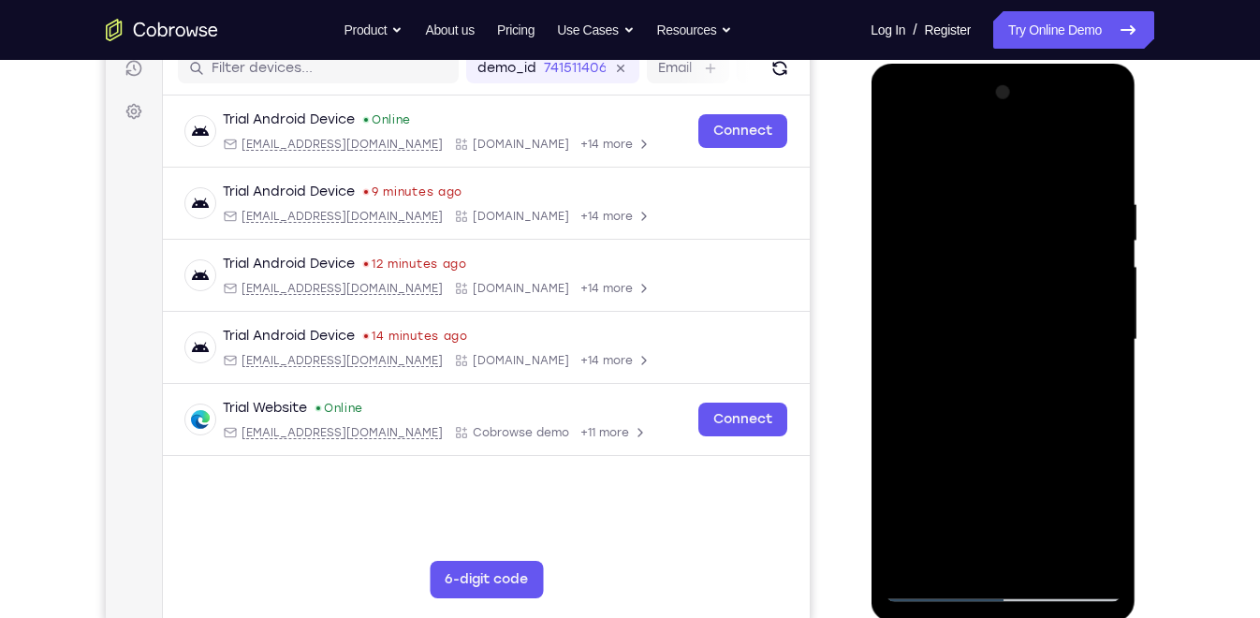
click at [957, 555] on div at bounding box center [1003, 340] width 236 height 524
click at [893, 449] on div at bounding box center [1003, 340] width 236 height 524
click at [943, 282] on div at bounding box center [1003, 340] width 236 height 524
click at [1009, 366] on div at bounding box center [1003, 340] width 236 height 524
click at [1087, 371] on div at bounding box center [1003, 340] width 236 height 524
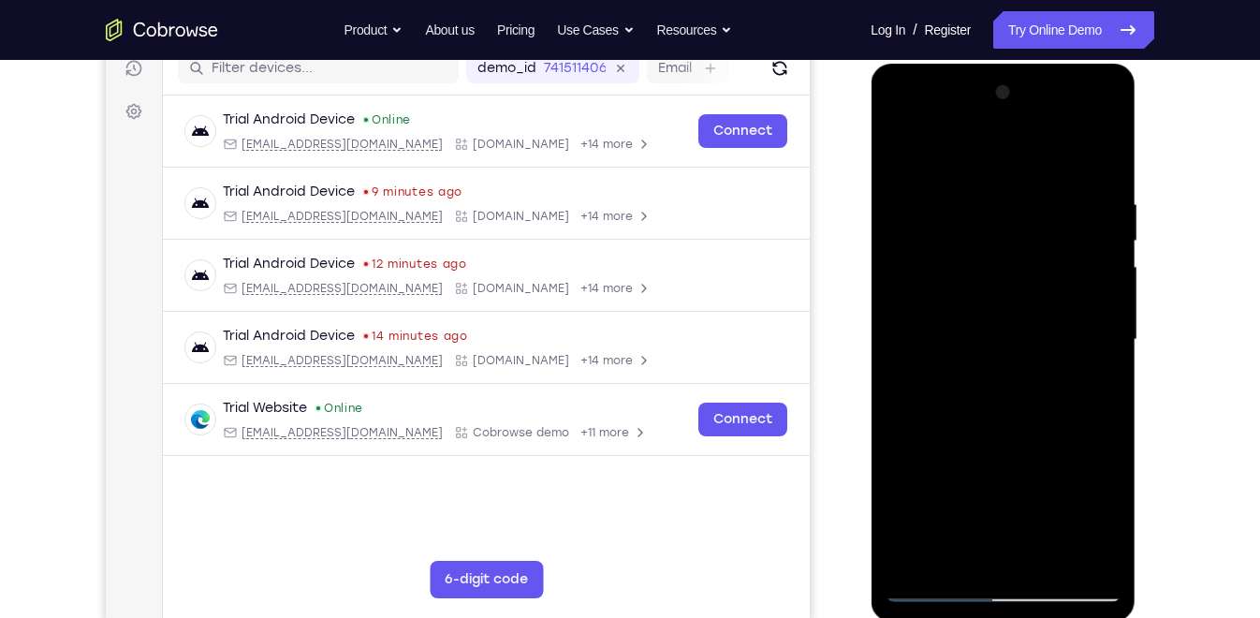
click at [1107, 508] on div at bounding box center [1003, 340] width 236 height 524
click at [967, 388] on div at bounding box center [1003, 340] width 236 height 524
click at [1011, 386] on div at bounding box center [1003, 340] width 236 height 524
click at [1098, 513] on div at bounding box center [1003, 340] width 236 height 524
click at [957, 555] on div at bounding box center [1003, 340] width 236 height 524
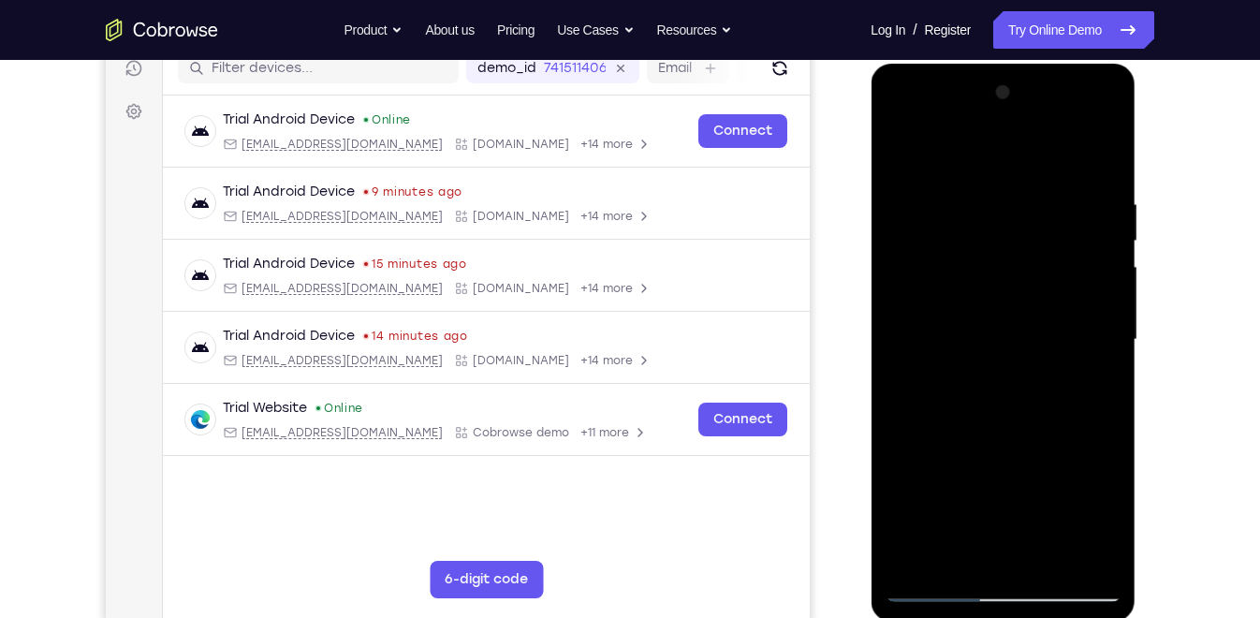
click at [899, 441] on div at bounding box center [1003, 340] width 236 height 524
click at [897, 443] on div at bounding box center [1003, 340] width 236 height 524
click at [907, 152] on div at bounding box center [1003, 340] width 236 height 524
click at [994, 291] on div at bounding box center [1003, 340] width 236 height 524
click at [902, 150] on div at bounding box center [1003, 340] width 236 height 524
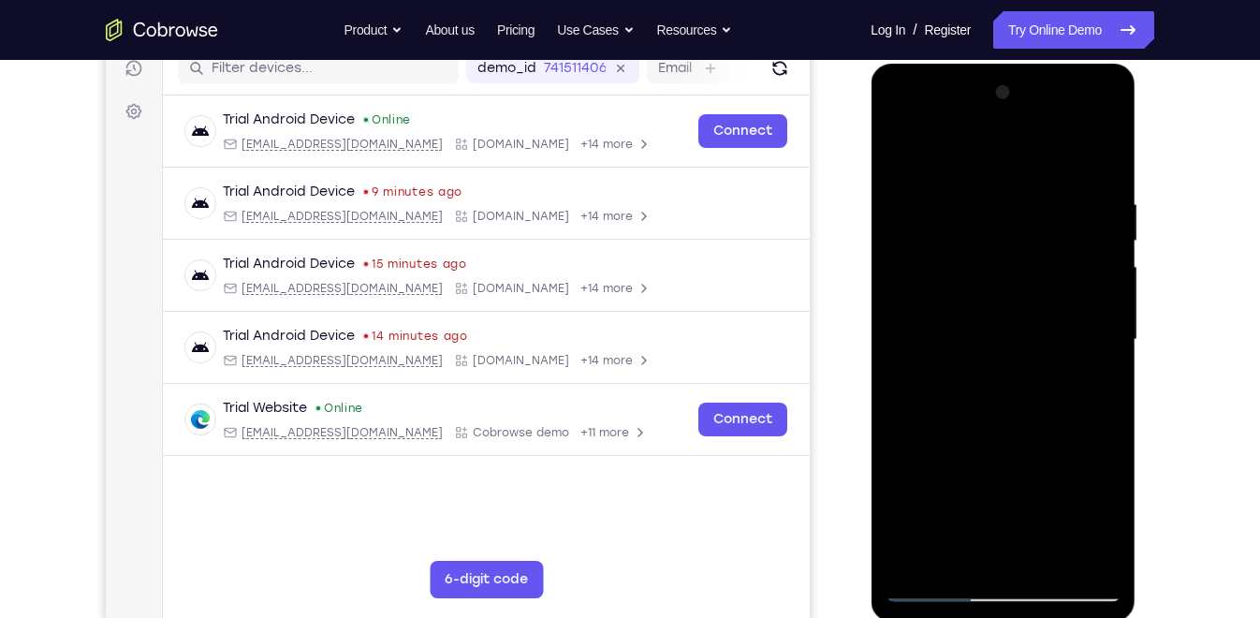
click at [905, 146] on div at bounding box center [1003, 340] width 236 height 524
click at [981, 177] on div at bounding box center [1003, 340] width 236 height 524
click at [1098, 153] on div at bounding box center [1003, 340] width 236 height 524
drag, startPoint x: 1037, startPoint y: 395, endPoint x: 1050, endPoint y: 80, distance: 315.8
click at [1050, 80] on div at bounding box center [1003, 340] width 236 height 524
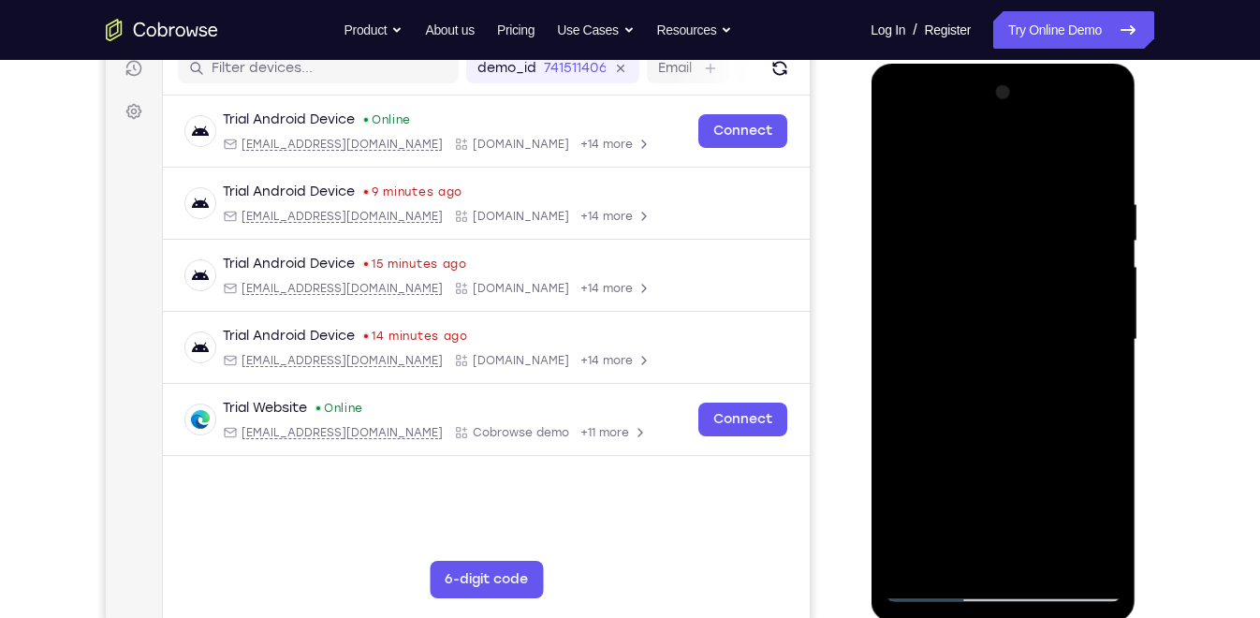
drag, startPoint x: 1039, startPoint y: 427, endPoint x: 1034, endPoint y: 72, distance: 354.8
click at [1034, 72] on div at bounding box center [1003, 343] width 265 height 558
drag, startPoint x: 1032, startPoint y: 475, endPoint x: 1032, endPoint y: 166, distance: 308.9
click at [1032, 166] on div at bounding box center [1003, 340] width 236 height 524
drag, startPoint x: 1019, startPoint y: 454, endPoint x: 1031, endPoint y: 131, distance: 323.2
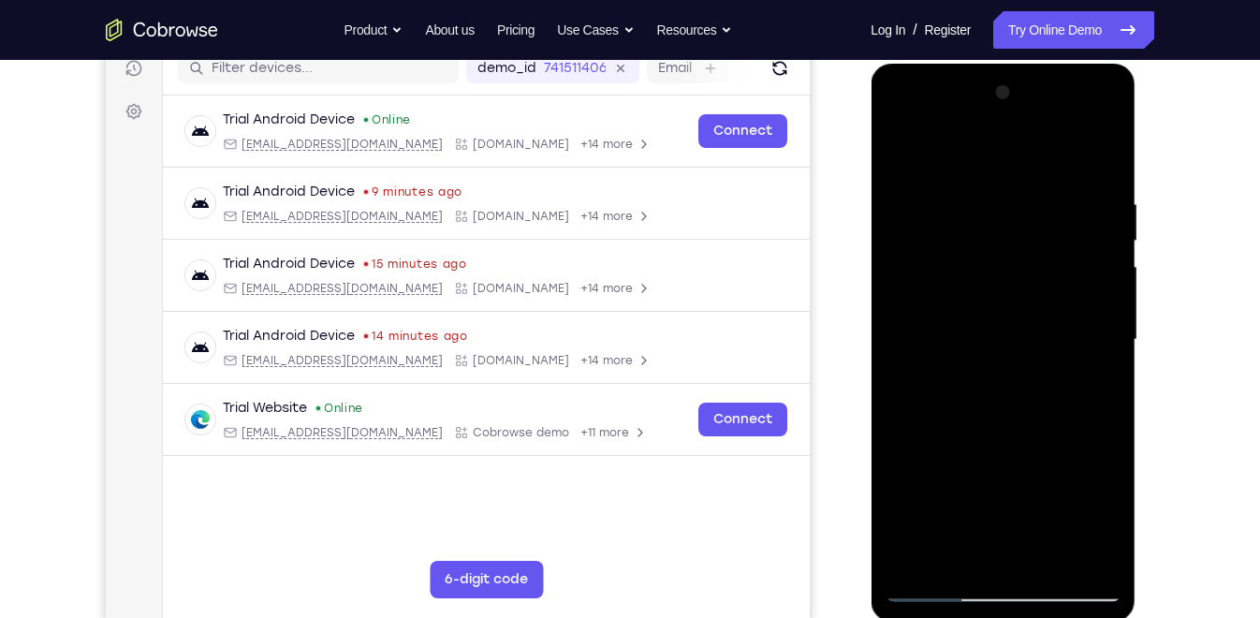
click at [1031, 131] on div at bounding box center [1003, 340] width 236 height 524
click at [1107, 340] on div at bounding box center [1003, 340] width 236 height 524
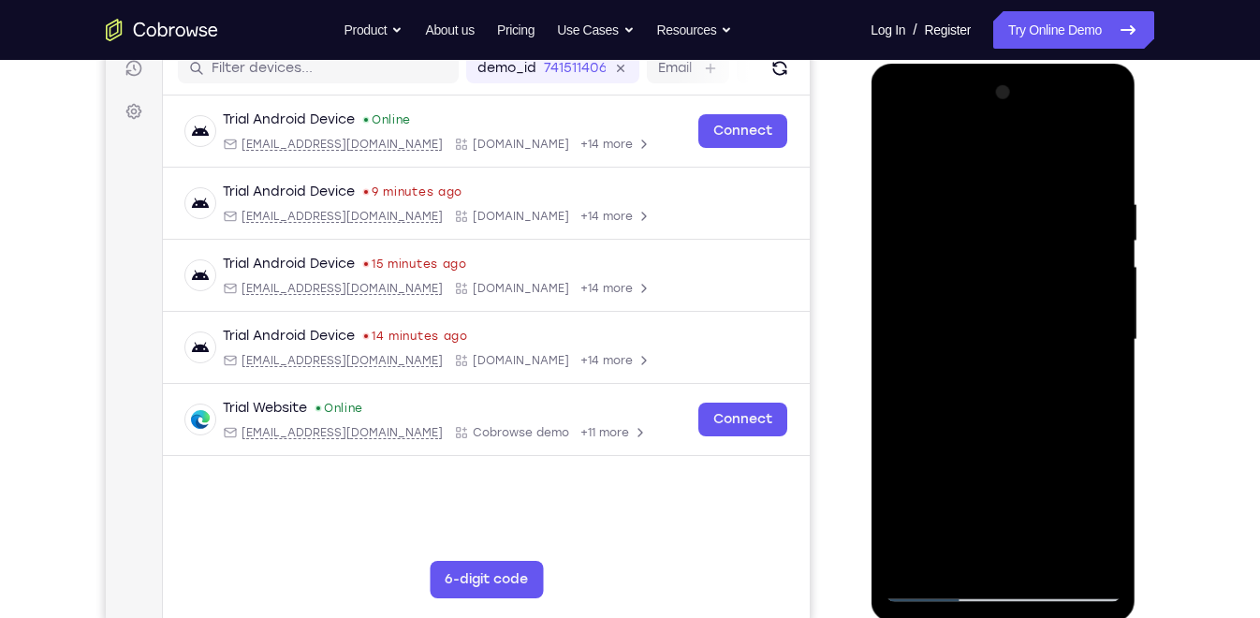
click at [1107, 340] on div at bounding box center [1003, 340] width 236 height 524
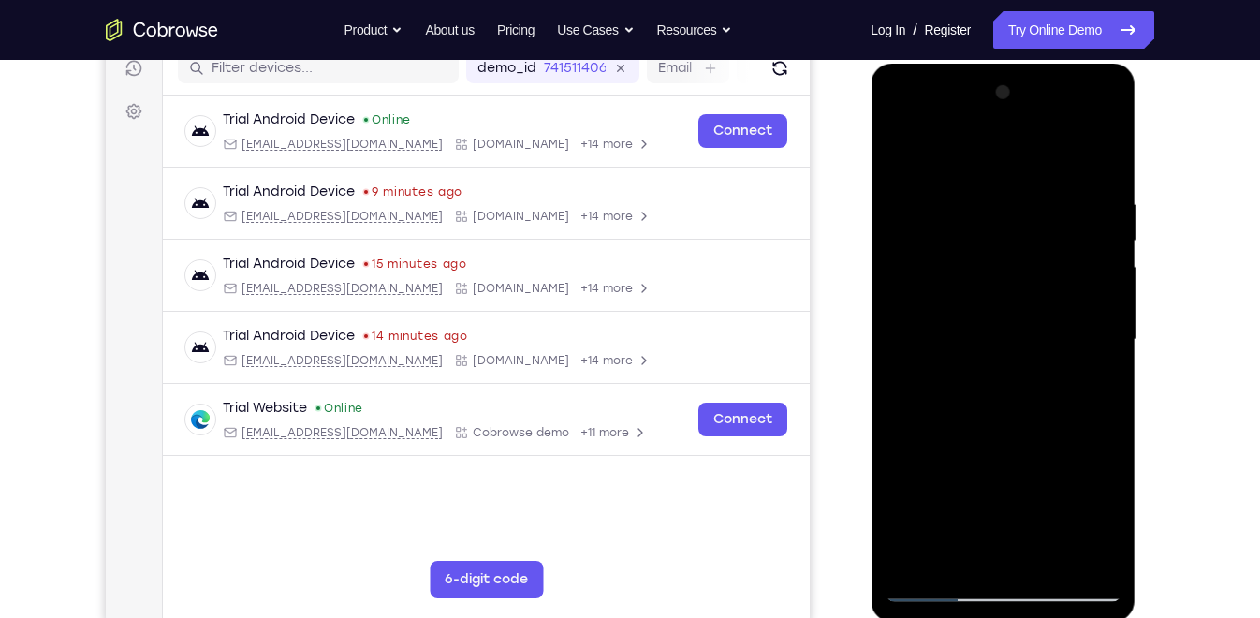
click at [1107, 340] on div at bounding box center [1003, 340] width 236 height 524
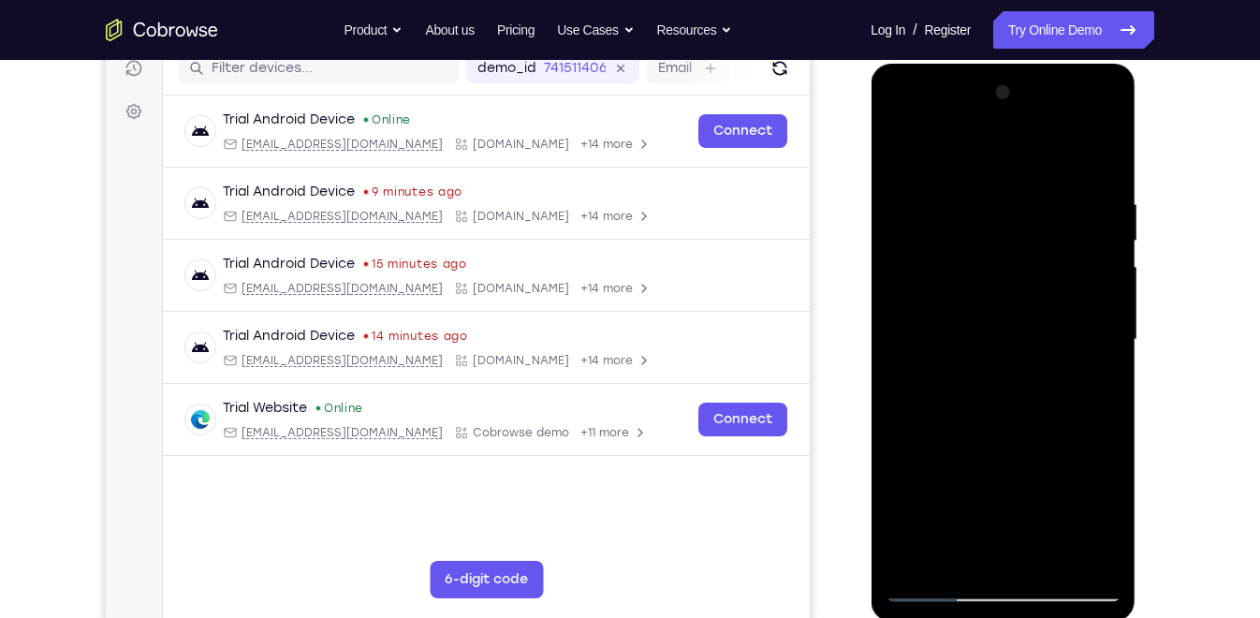
click at [1107, 340] on div at bounding box center [1003, 340] width 236 height 524
click at [899, 341] on div at bounding box center [1003, 340] width 236 height 524
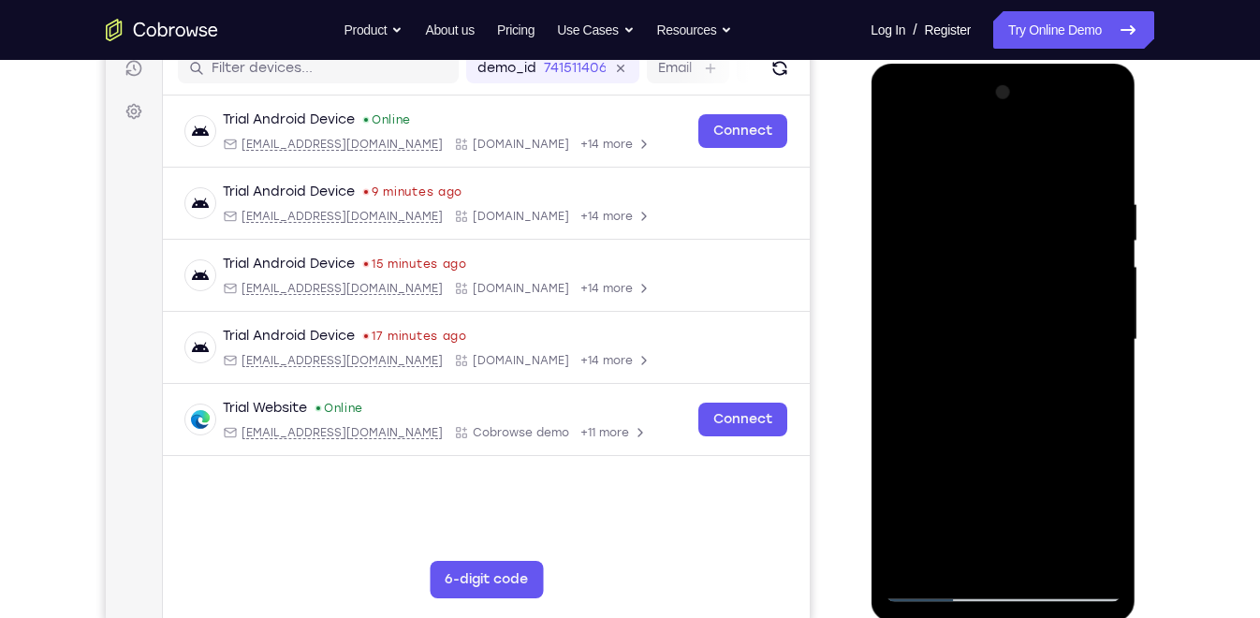
click at [899, 341] on div at bounding box center [1003, 340] width 236 height 524
